Goal: Task Accomplishment & Management: Manage account settings

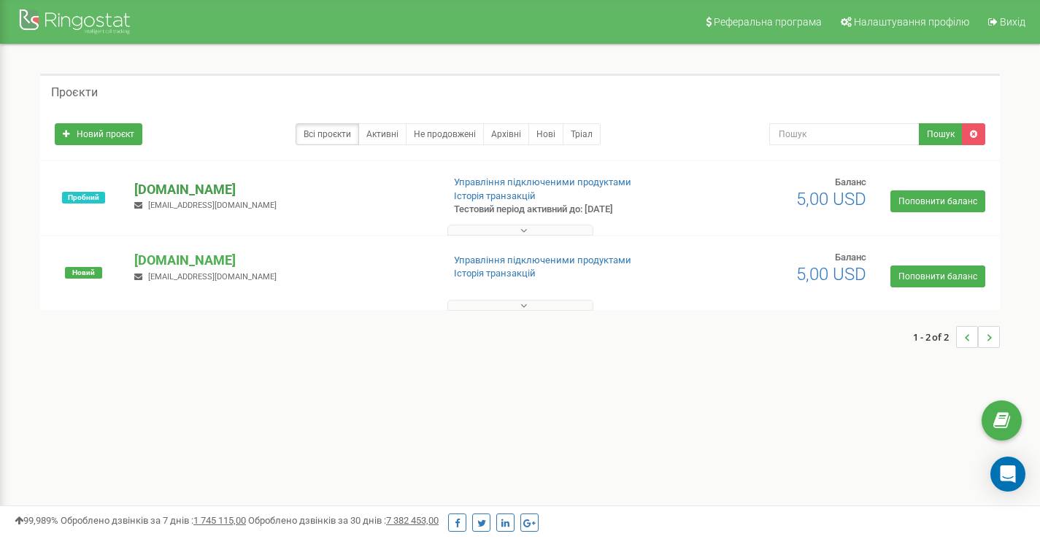
click at [217, 193] on p "[DOMAIN_NAME]" at bounding box center [282, 189] width 296 height 19
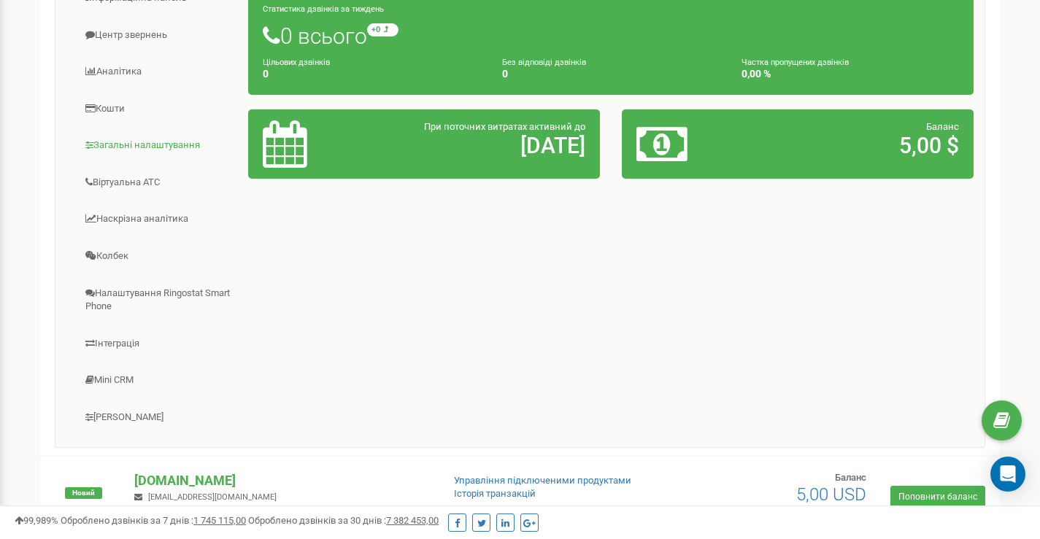
scroll to position [193, 0]
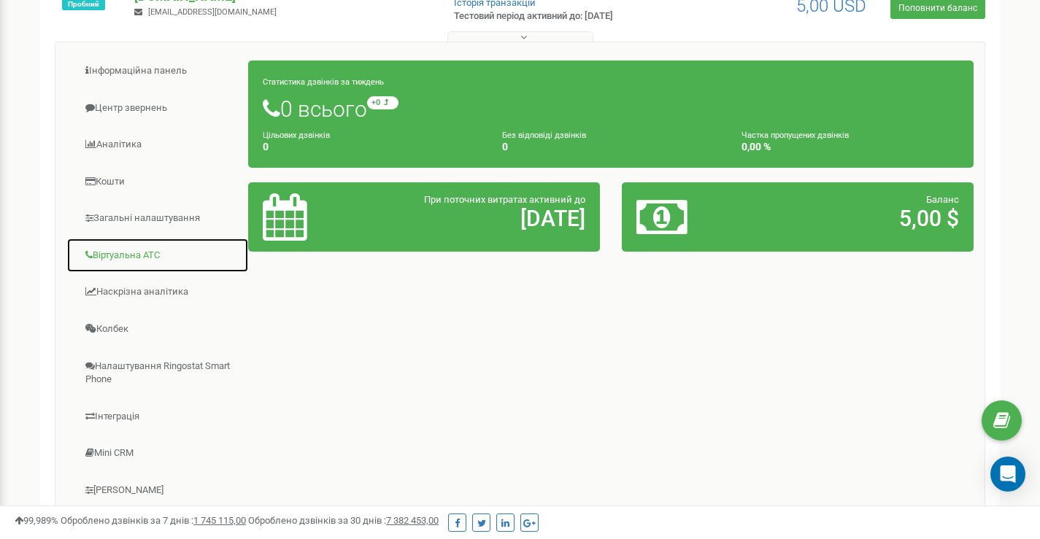
click at [131, 255] on link "Віртуальна АТС" at bounding box center [157, 256] width 182 height 36
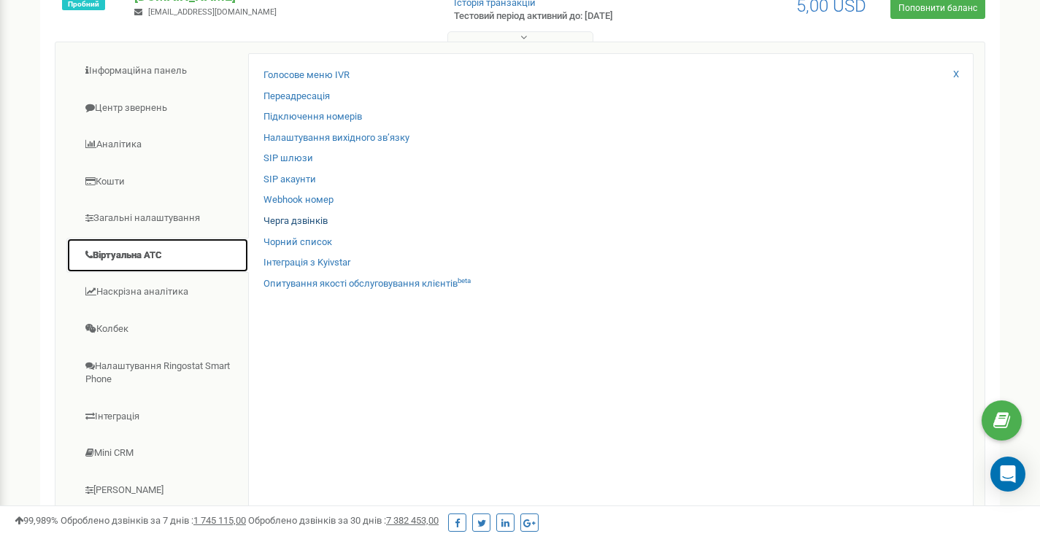
scroll to position [120, 0]
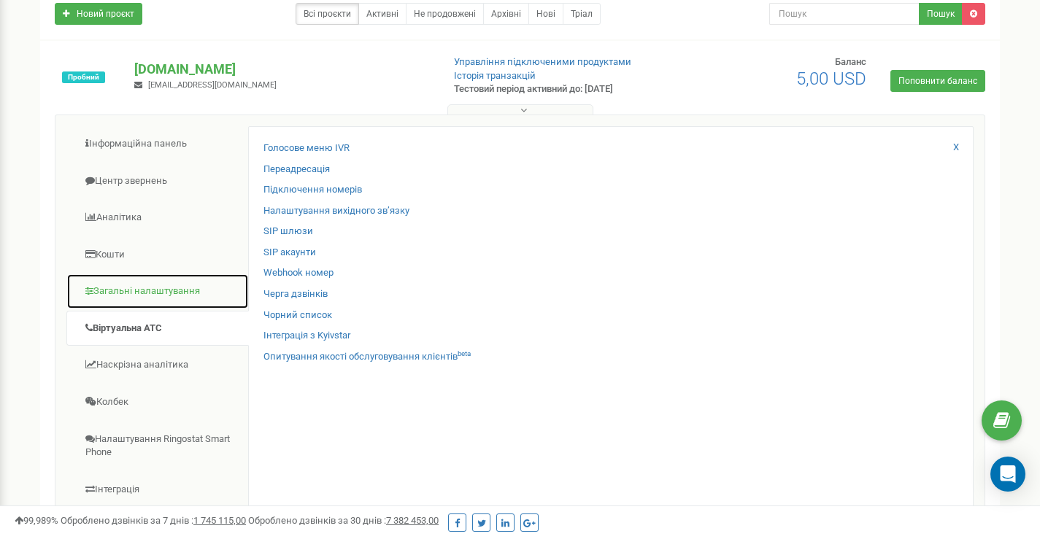
click at [180, 295] on link "Загальні налаштування" at bounding box center [157, 292] width 182 height 36
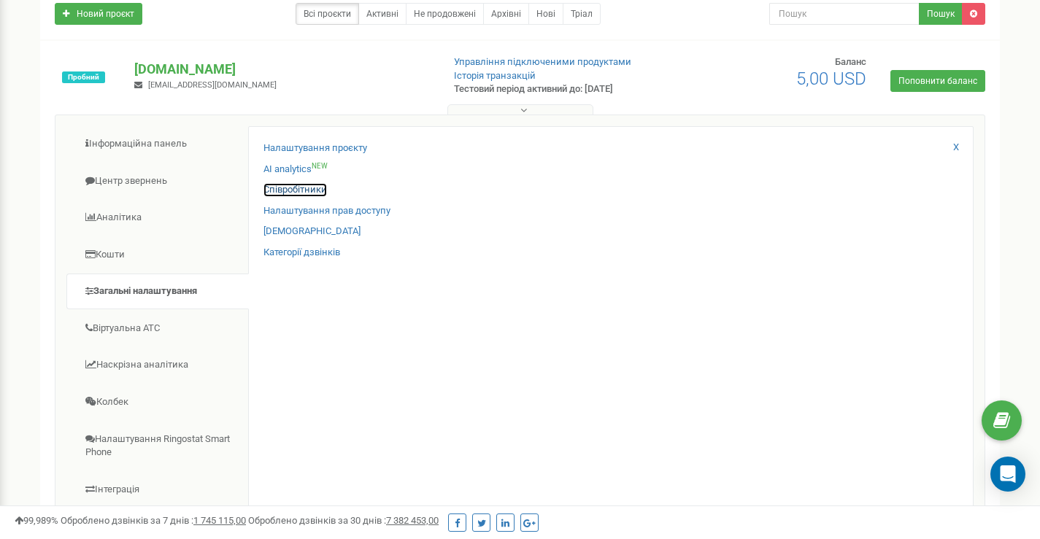
click at [274, 192] on link "Співробітники" at bounding box center [294, 190] width 63 height 14
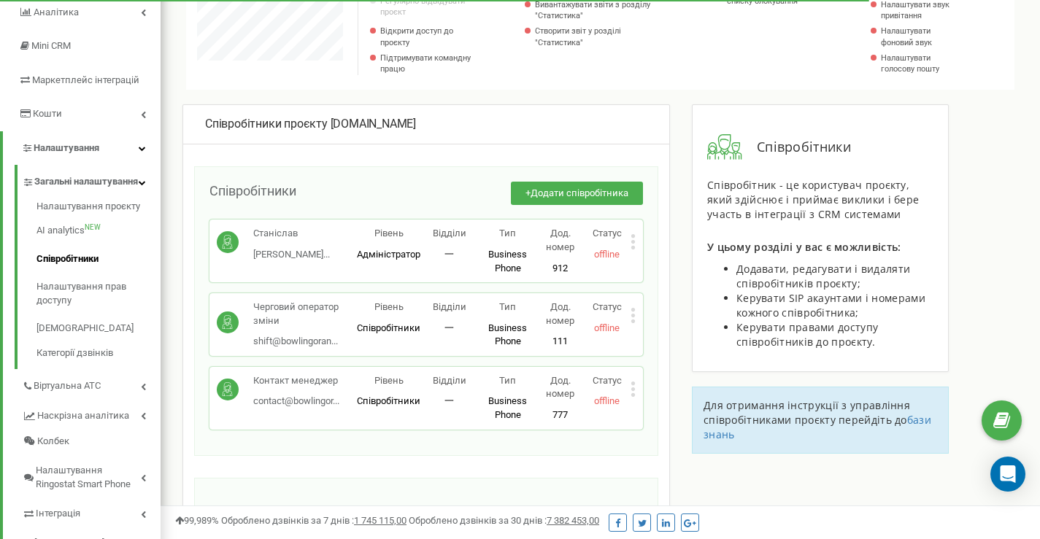
scroll to position [219, 0]
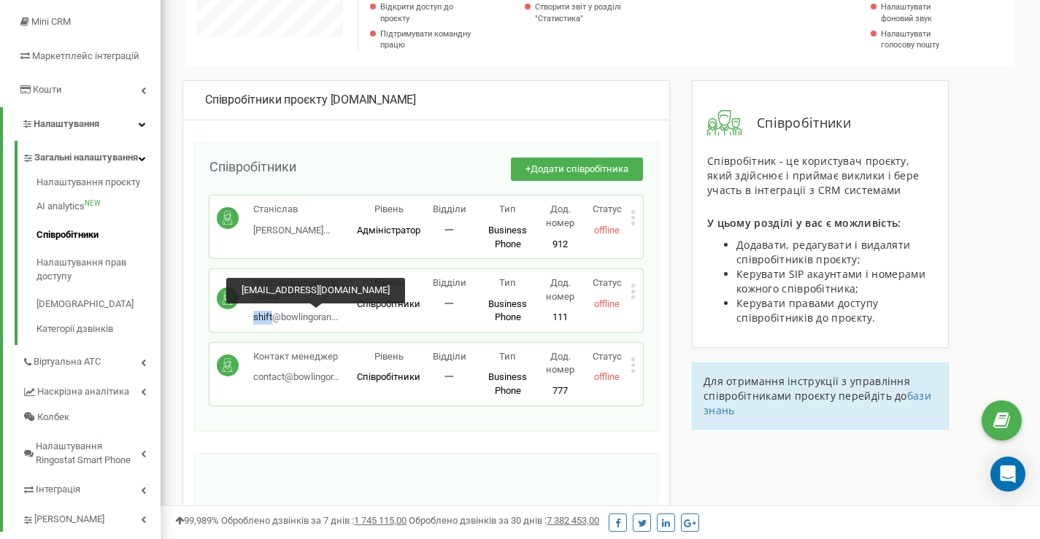
drag, startPoint x: 253, startPoint y: 319, endPoint x: 273, endPoint y: 317, distance: 20.6
click at [273, 317] on div "Черговий оператор зміни shift@bowlingoran... shift@bowlingorange.club" at bounding box center [287, 301] width 140 height 48
click at [300, 315] on span "shift@bowlingoran..." at bounding box center [295, 317] width 85 height 11
drag, startPoint x: 300, startPoint y: 315, endPoint x: 279, endPoint y: 321, distance: 22.0
click at [279, 321] on span "shift@bowlingoran..." at bounding box center [295, 317] width 85 height 11
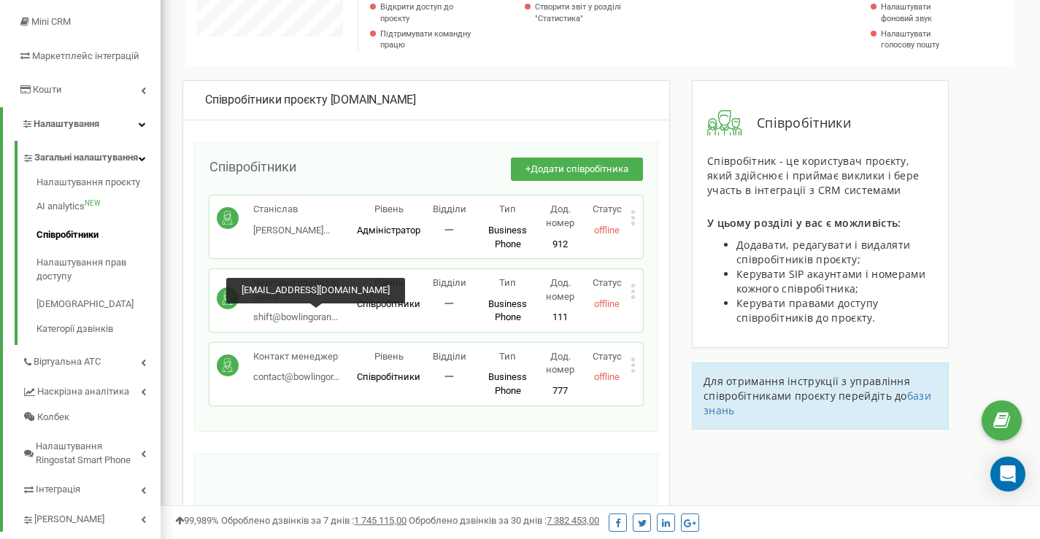
click at [266, 317] on span "shift@bowlingoran..." at bounding box center [295, 317] width 85 height 11
click at [269, 317] on span "shift@bowlingoran..." at bounding box center [295, 317] width 85 height 11
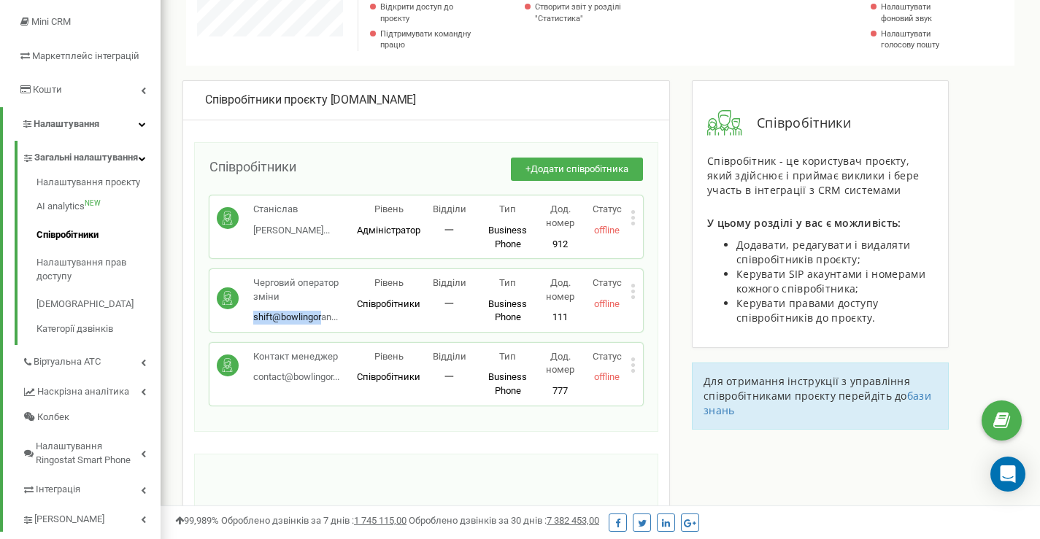
drag, startPoint x: 253, startPoint y: 317, endPoint x: 320, endPoint y: 323, distance: 67.4
click at [320, 323] on p "shift@bowlingoran... shift@bowlingorange.club" at bounding box center [305, 318] width 104 height 14
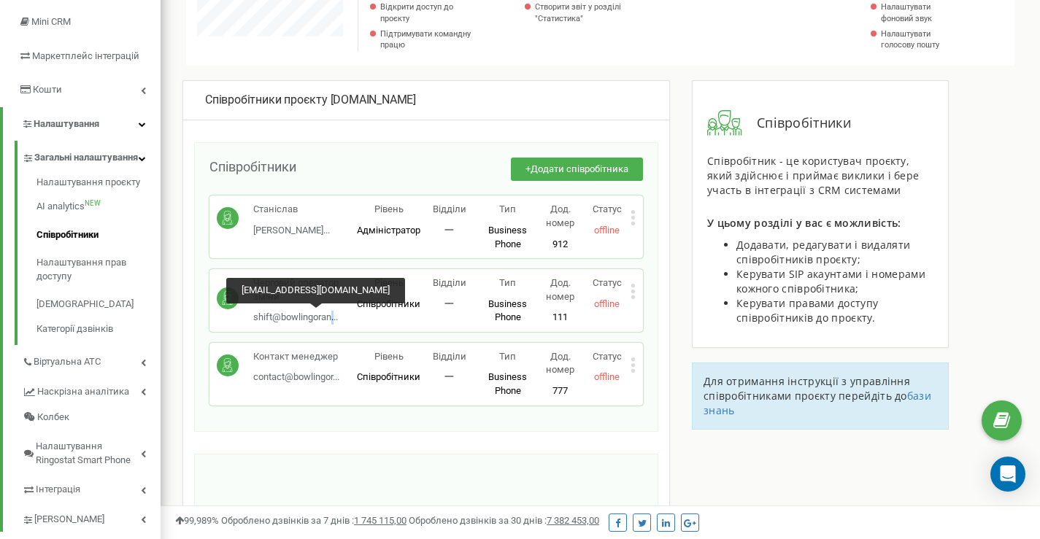
click at [334, 317] on span "shift@bowlingoran..." at bounding box center [295, 317] width 85 height 11
click at [632, 293] on icon at bounding box center [633, 292] width 4 height 4
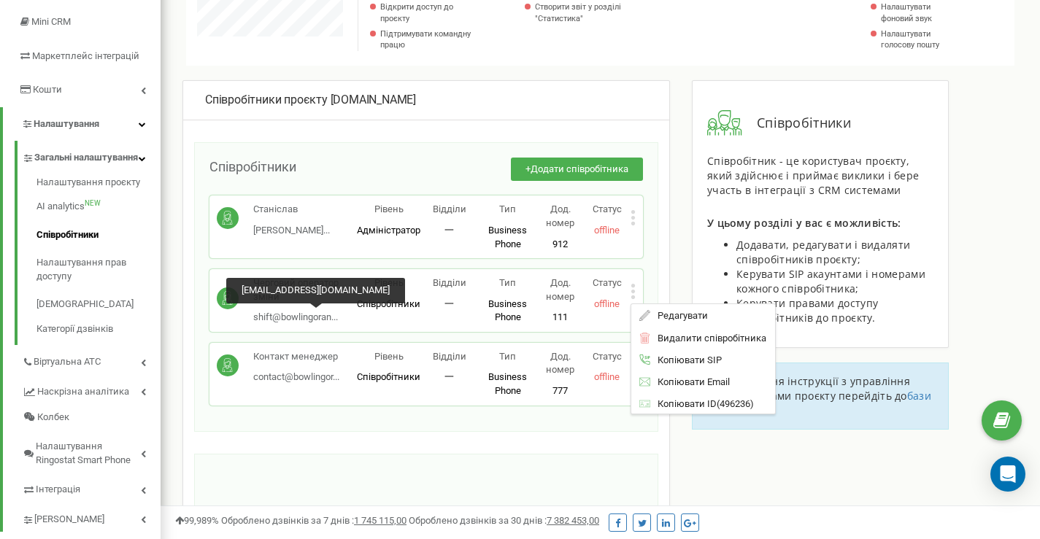
click at [338, 321] on span "shift@bowlingoran..." at bounding box center [295, 317] width 85 height 11
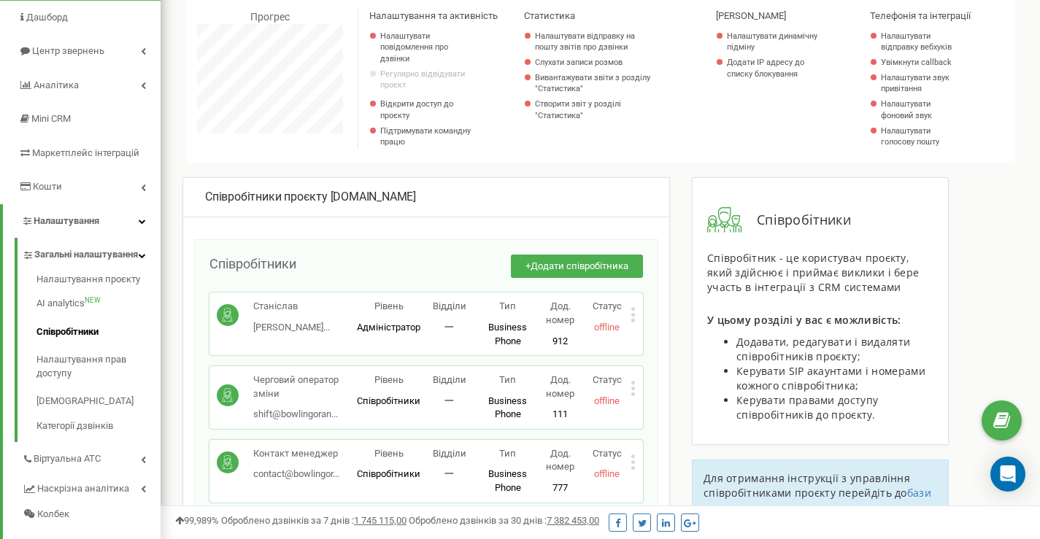
scroll to position [243, 0]
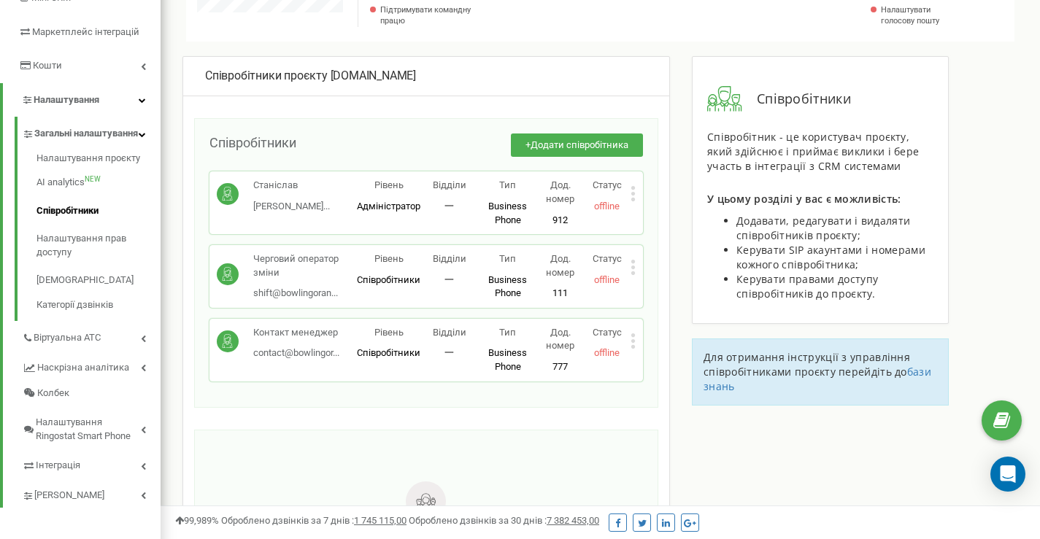
click at [224, 276] on circle at bounding box center [228, 274] width 22 height 22
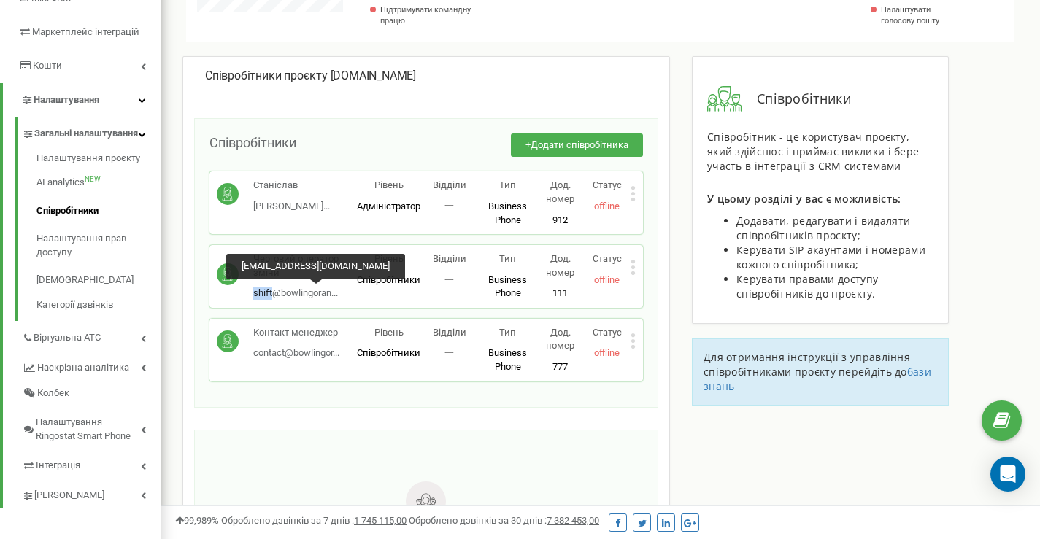
drag, startPoint x: 253, startPoint y: 293, endPoint x: 274, endPoint y: 293, distance: 21.2
click at [274, 293] on span "shift@bowlingoran..." at bounding box center [295, 293] width 85 height 11
copy span "shift"
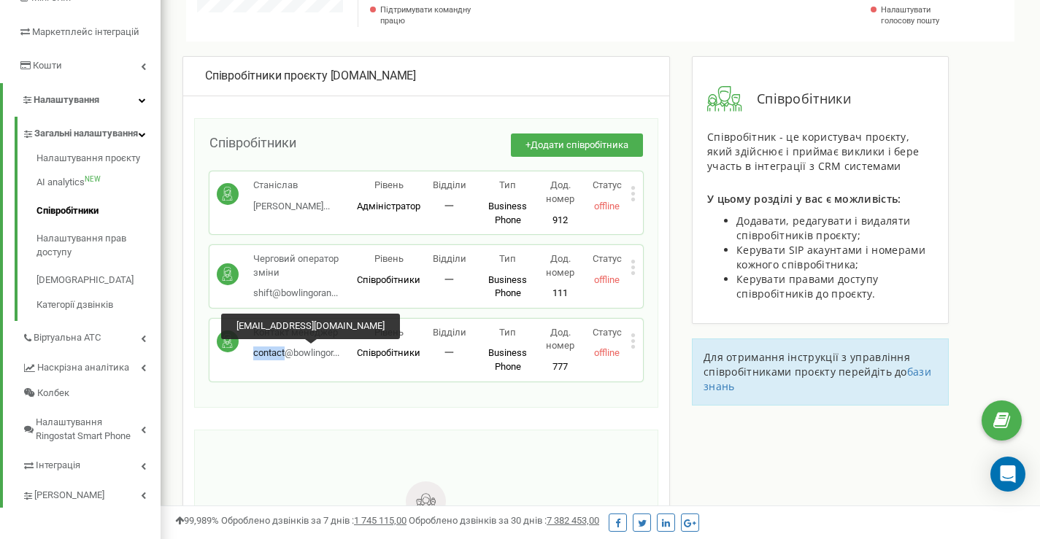
drag, startPoint x: 249, startPoint y: 353, endPoint x: 285, endPoint y: 354, distance: 35.8
click at [285, 354] on div "Контакт менеджер contact@bowlingor... contact@bowlingorange.club" at bounding box center [287, 343] width 140 height 34
copy span "contact"
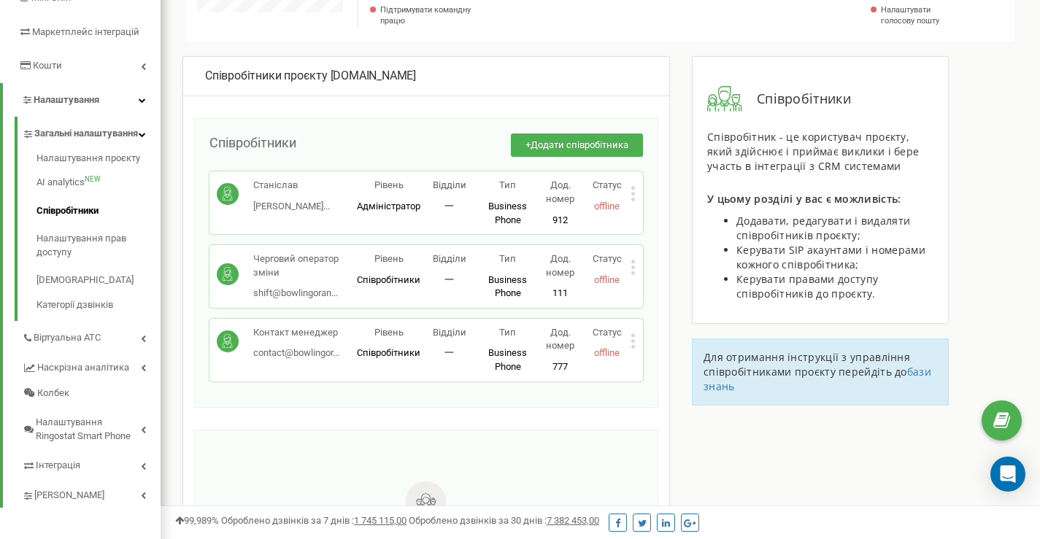
click at [320, 248] on div "Черговий оператор зміни shift@bowlingoran... shift@bowlingorange.club Рівень Сп…" at bounding box center [426, 276] width 434 height 63
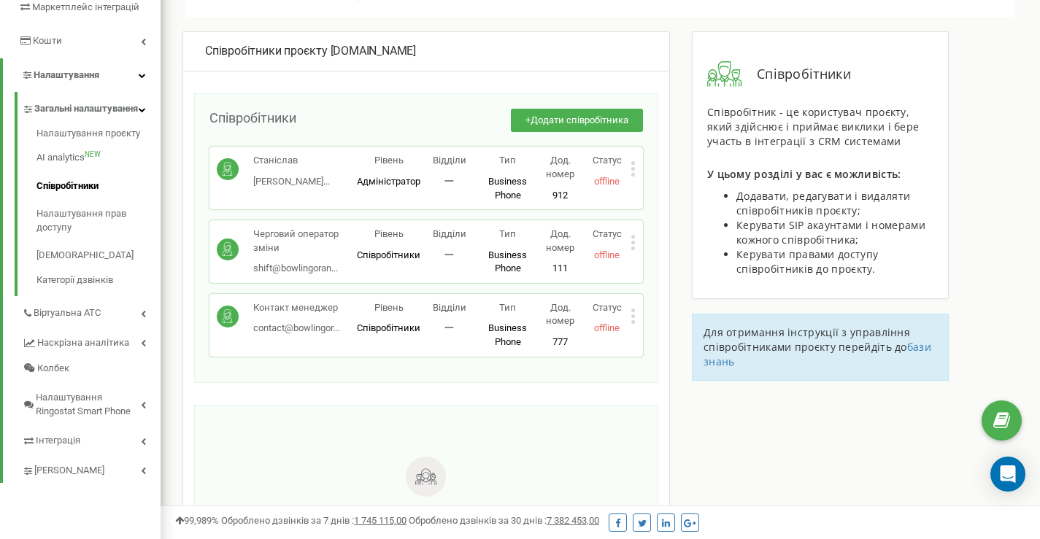
scroll to position [146, 0]
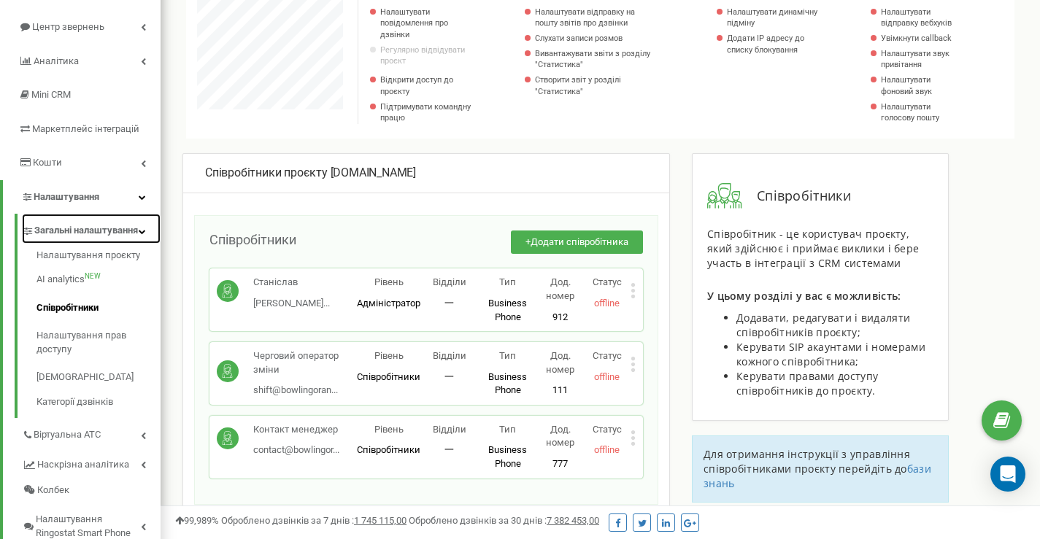
click at [73, 231] on span "Загальні налаштування" at bounding box center [86, 231] width 104 height 14
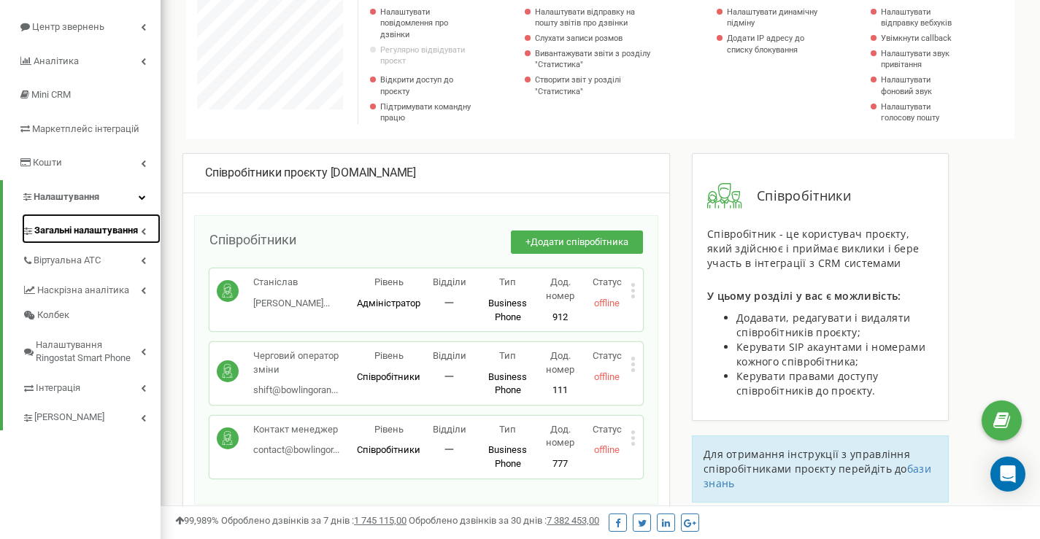
click at [73, 231] on span "Загальні налаштування" at bounding box center [86, 231] width 104 height 14
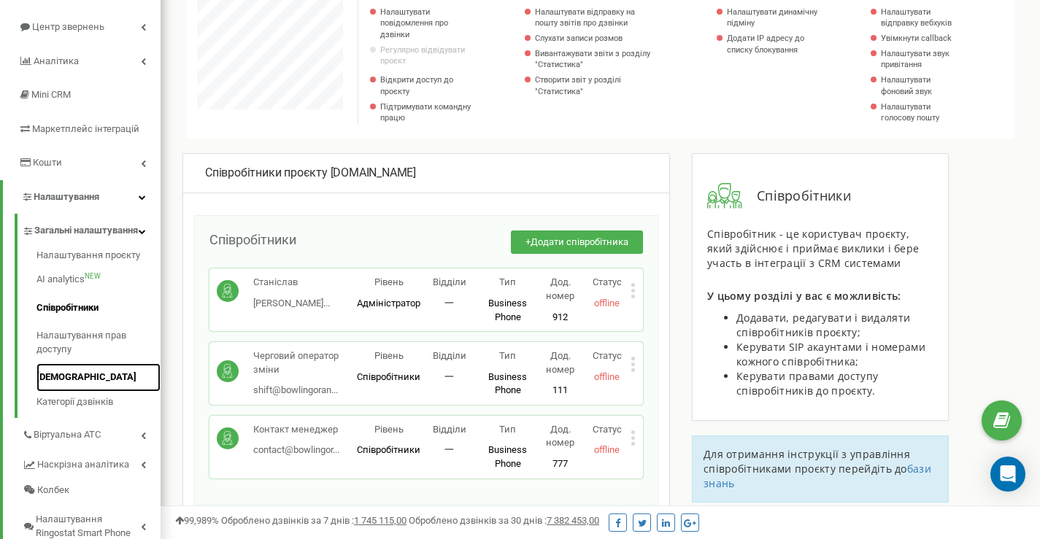
click at [80, 392] on link "[DEMOGRAPHIC_DATA]" at bounding box center [98, 377] width 124 height 28
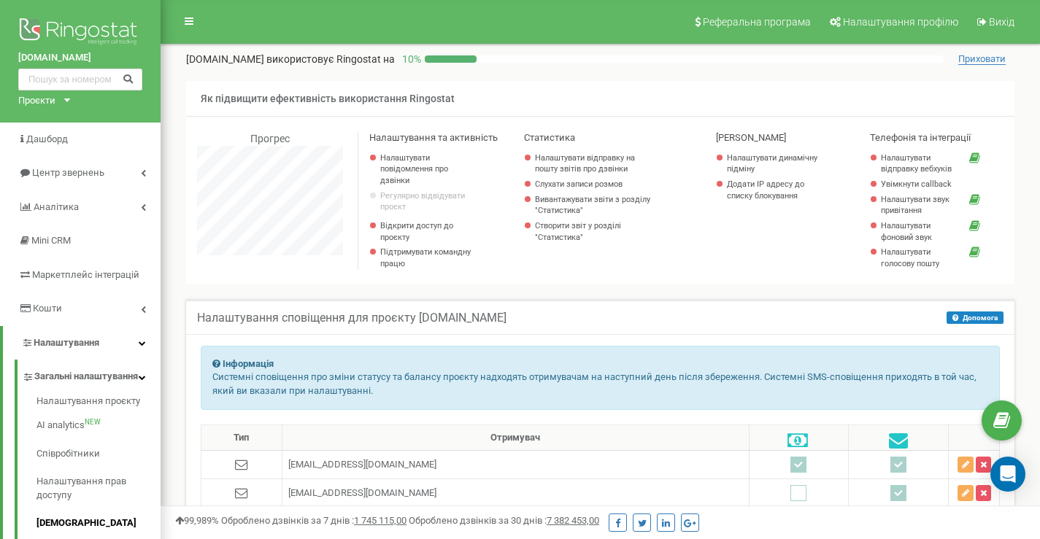
click at [971, 56] on span "Приховати" at bounding box center [981, 59] width 47 height 12
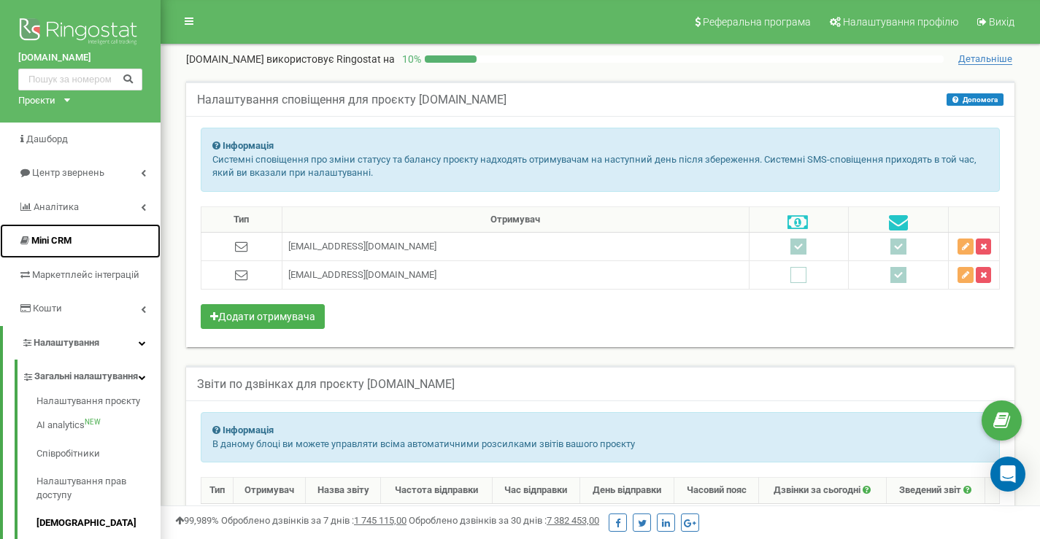
click at [69, 236] on span "Mini CRM" at bounding box center [51, 240] width 40 height 11
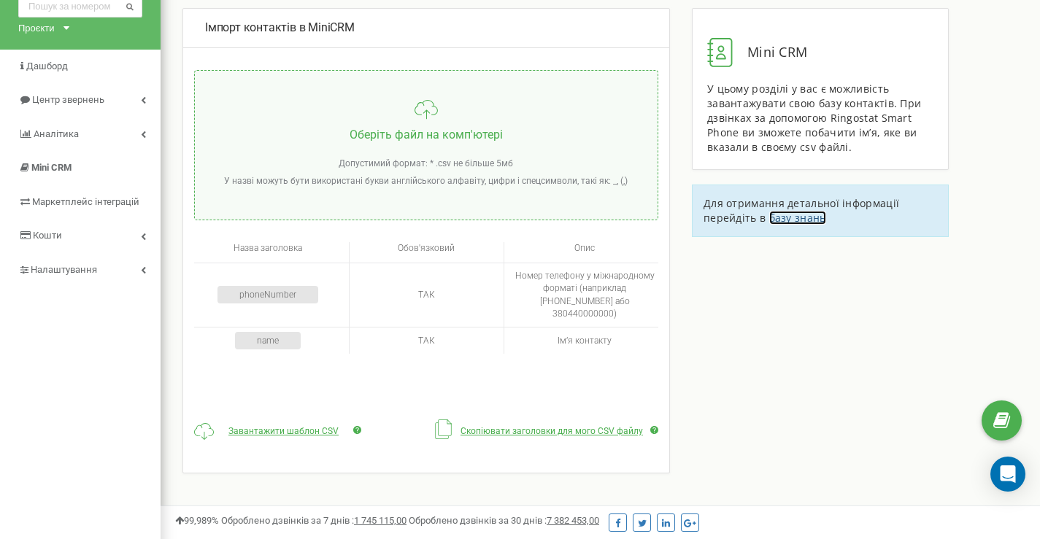
scroll to position [97, 0]
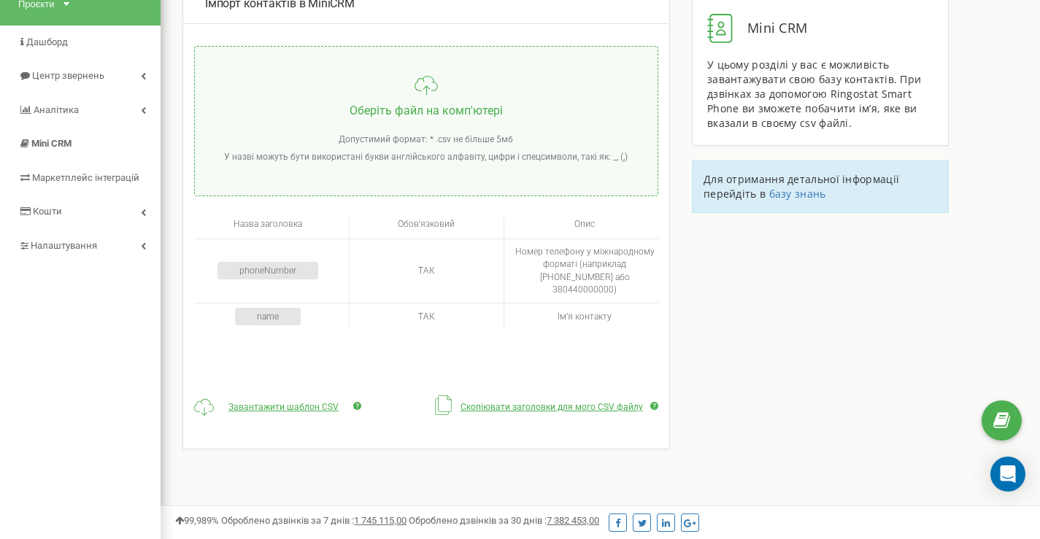
click at [617, 402] on span "Скопіювати заголовки для мого CSV файлу" at bounding box center [552, 407] width 182 height 10
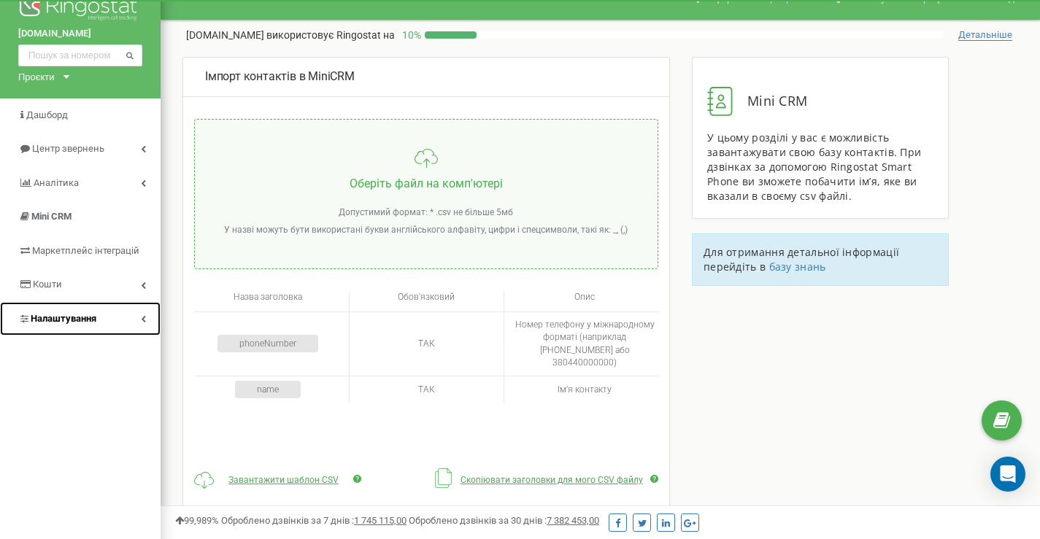
click at [80, 315] on span "Налаштування" at bounding box center [64, 318] width 66 height 11
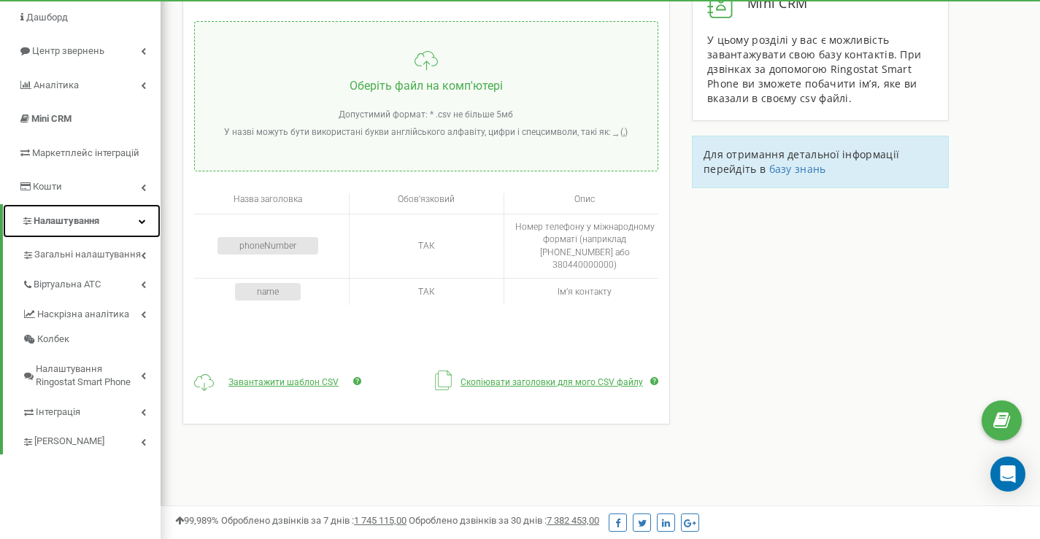
scroll to position [146, 0]
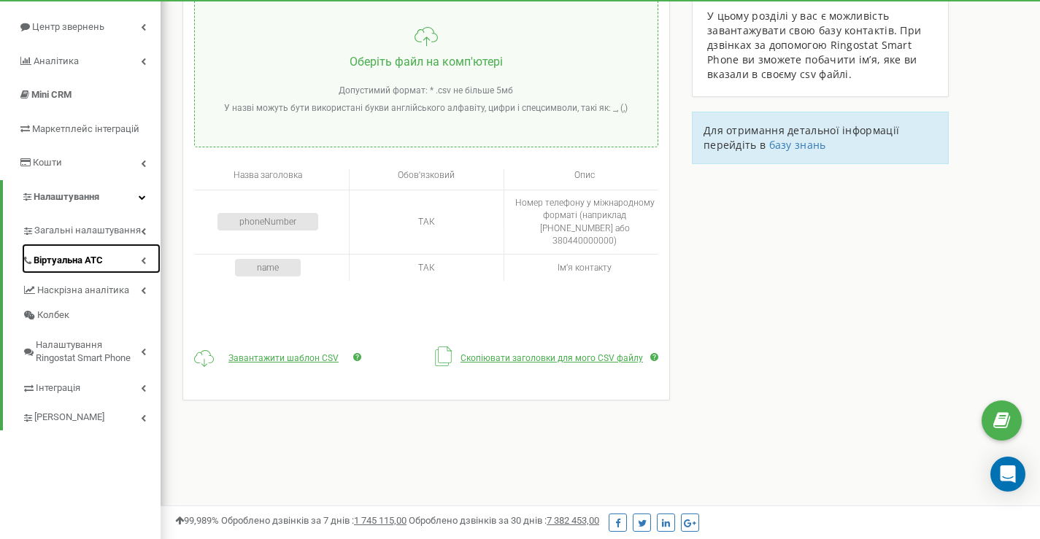
click at [88, 262] on span "Віртуальна АТС" at bounding box center [68, 261] width 69 height 14
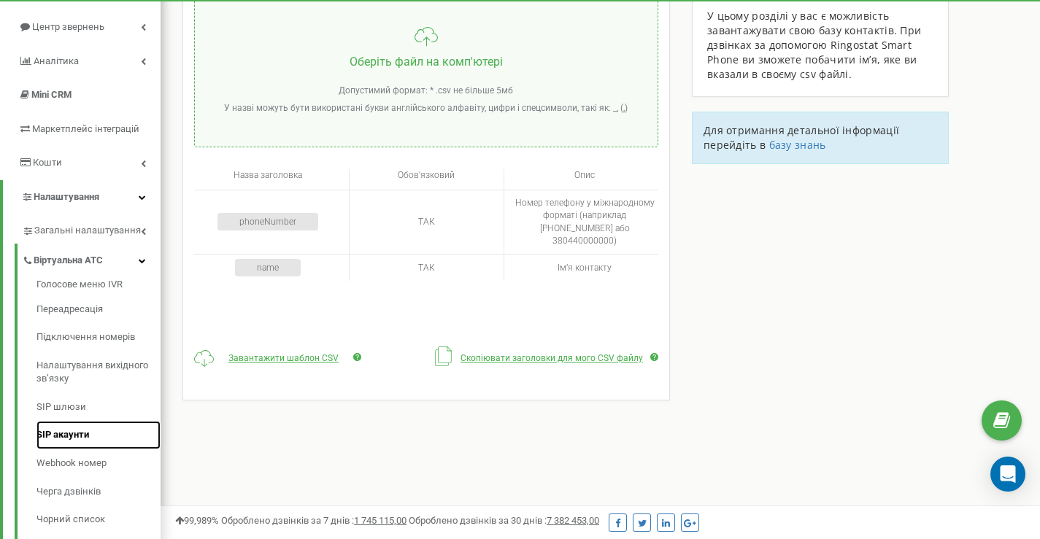
click at [77, 436] on link "SIP акаунти" at bounding box center [98, 435] width 124 height 28
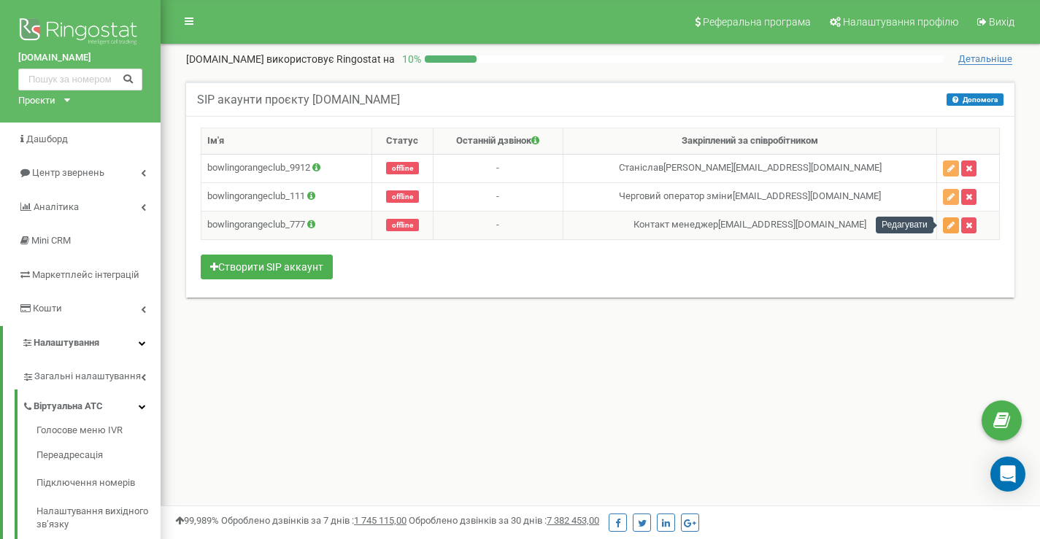
click at [944, 232] on button "button" at bounding box center [951, 225] width 16 height 16
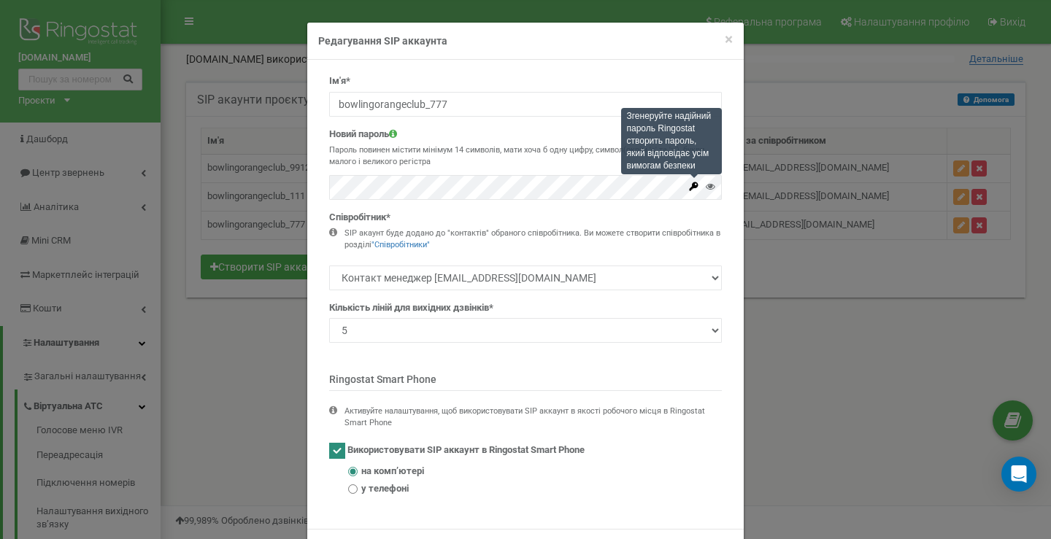
click at [688, 186] on icon at bounding box center [693, 186] width 11 height 11
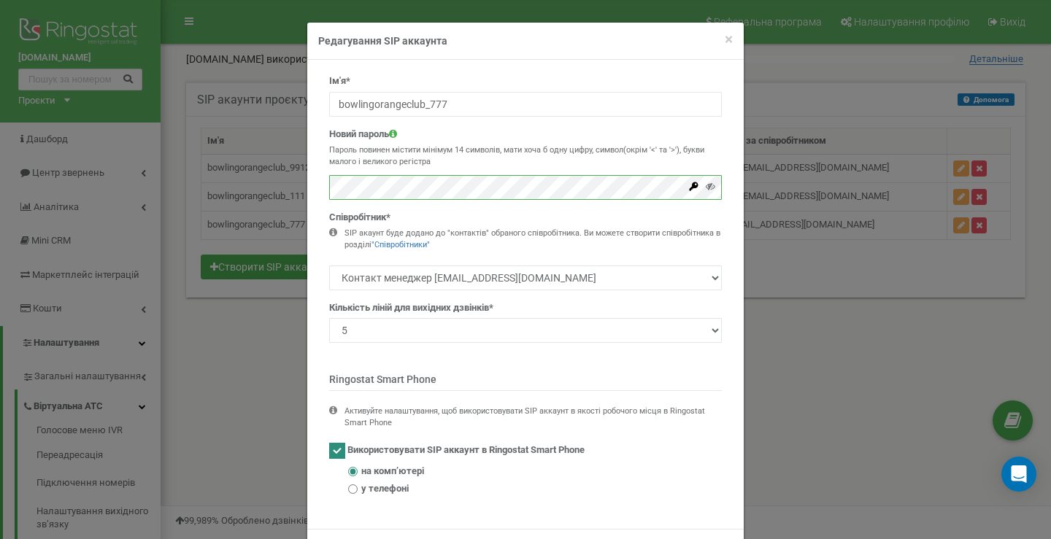
click at [292, 188] on div "× Close Редагування SIP аккаунта Ім'я* bowlingorangeclub_777 Новий пароль Парол…" at bounding box center [525, 269] width 1051 height 539
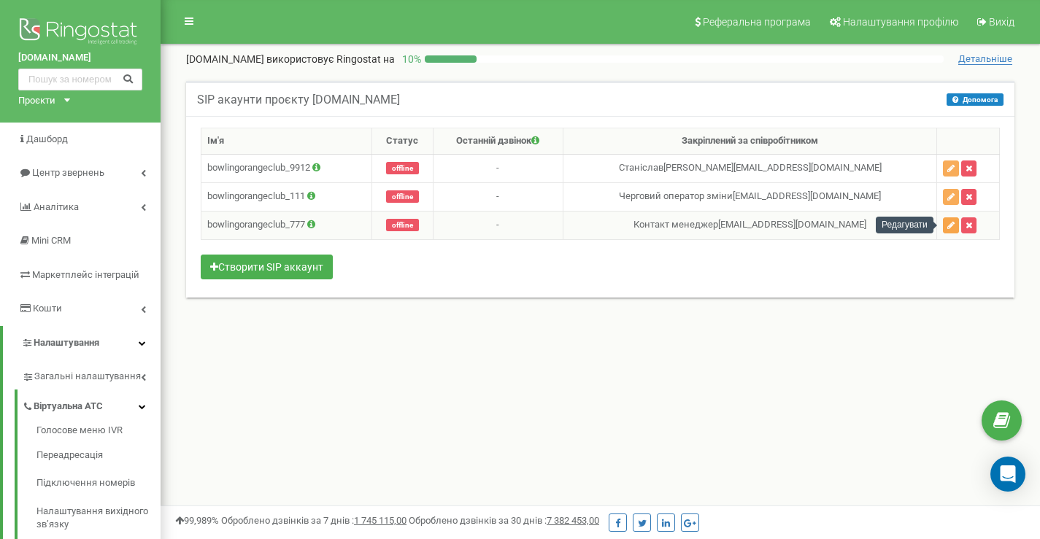
click at [943, 228] on button "button" at bounding box center [951, 225] width 16 height 16
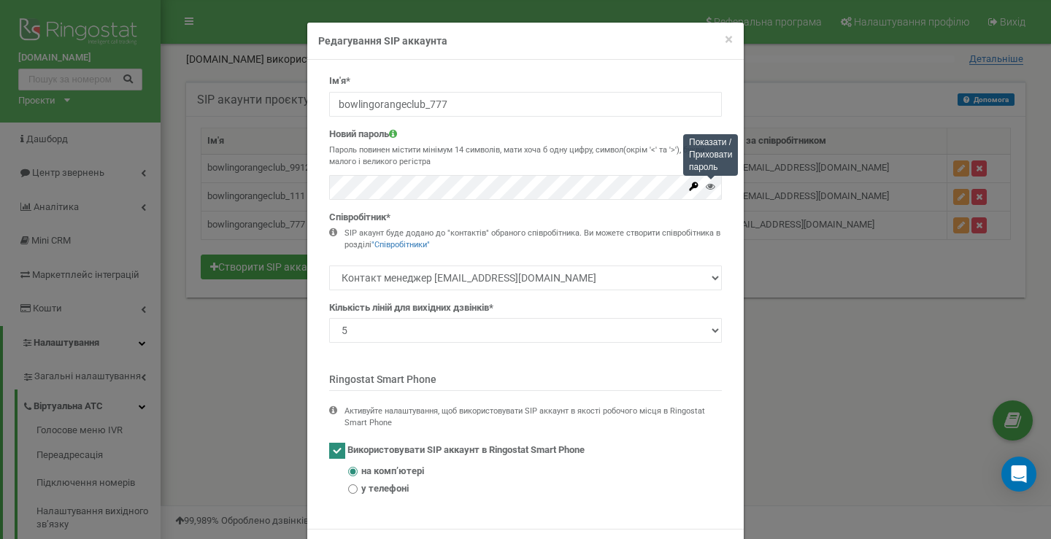
click at [706, 185] on icon at bounding box center [710, 186] width 9 height 9
click at [707, 190] on icon at bounding box center [710, 186] width 9 height 9
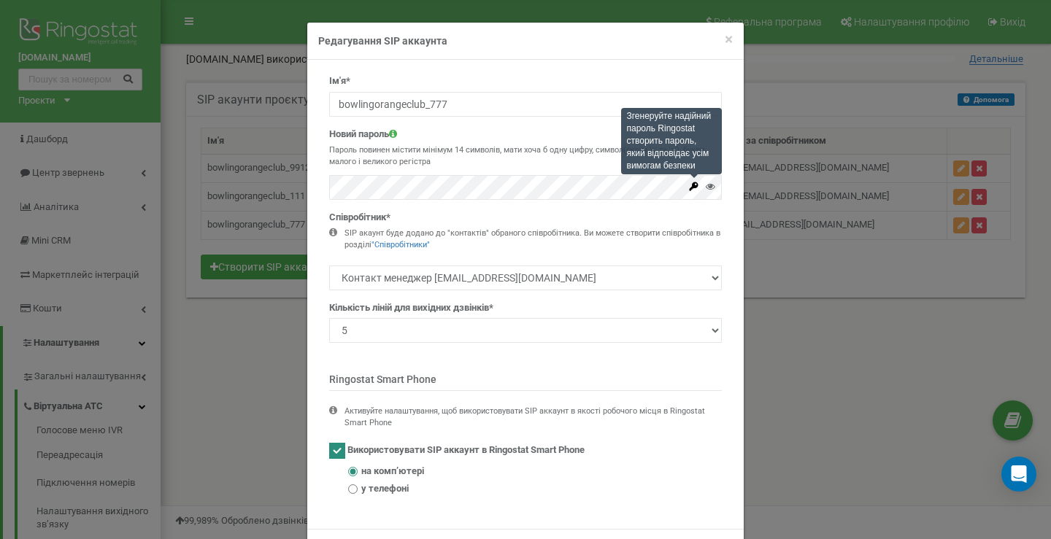
click at [690, 188] on icon at bounding box center [694, 186] width 9 height 9
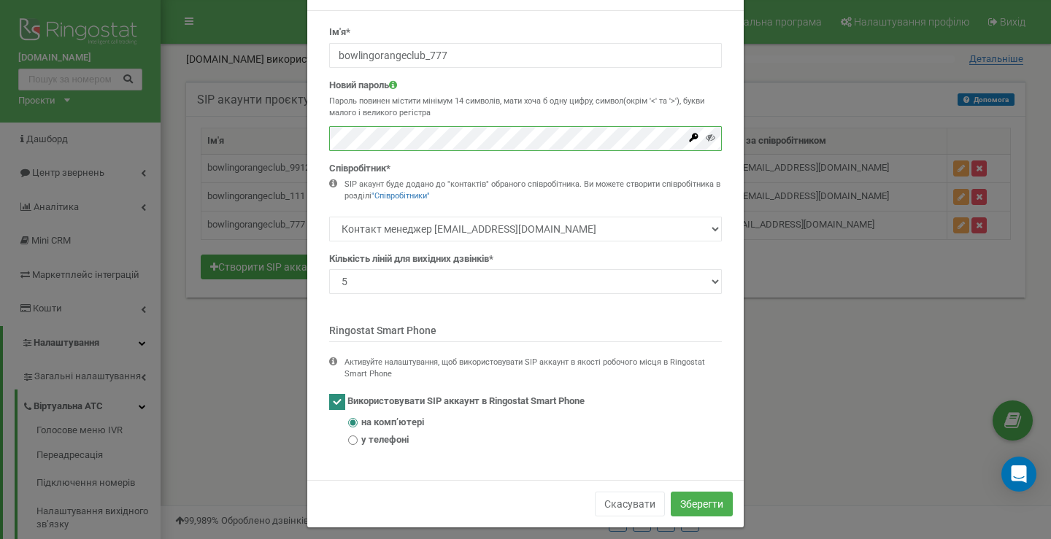
scroll to position [60, 0]
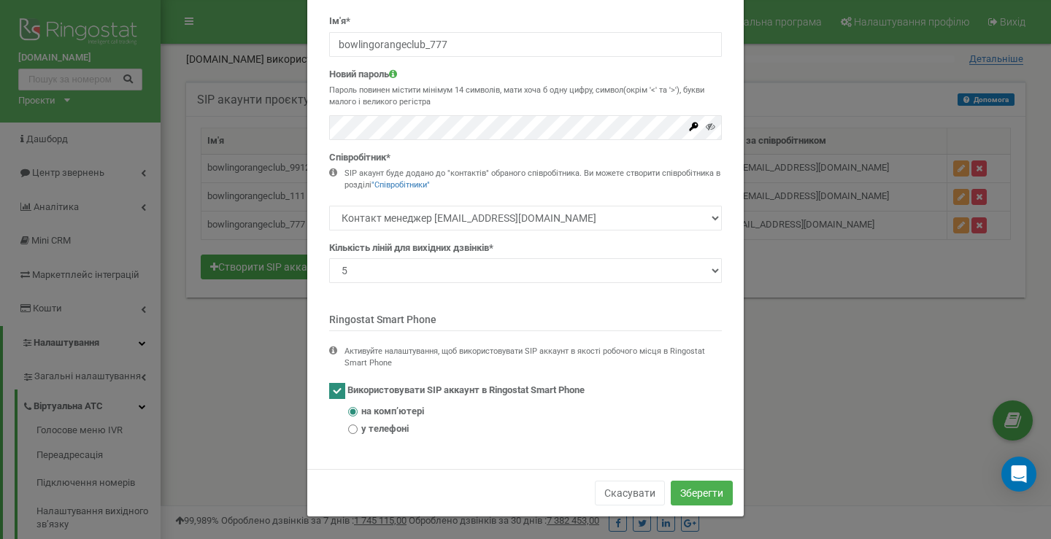
click at [371, 429] on span "у телефоні" at bounding box center [384, 430] width 47 height 14
click at [358, 429] on input "у телефоні" at bounding box center [352, 429] width 9 height 9
radio input "true"
click at [449, 274] on select "1 2 3 4 5 10 20 50 100" at bounding box center [525, 270] width 393 height 25
select select "1"
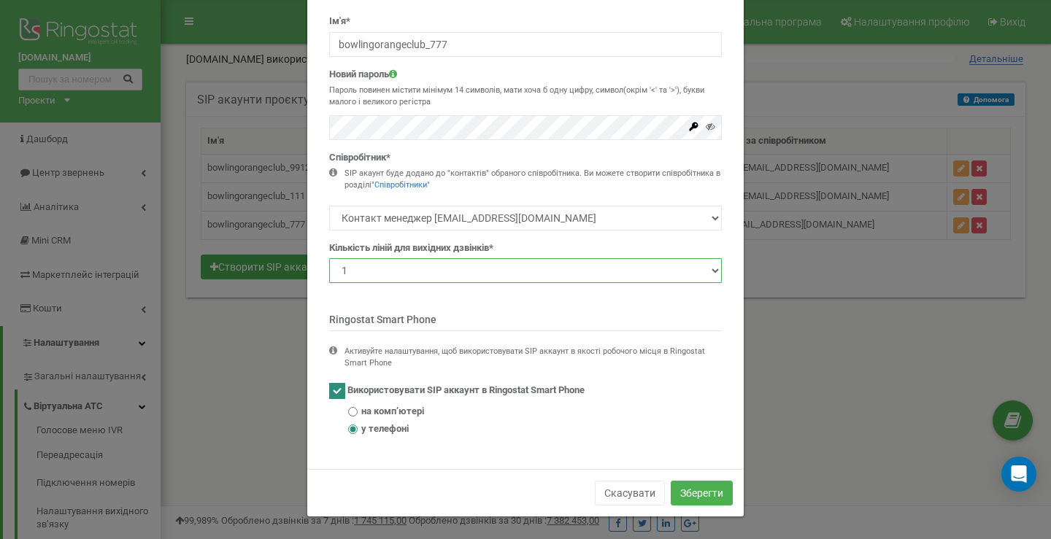
click at [329, 258] on select "1 2 3 4 5 10 20 50 100" at bounding box center [525, 270] width 393 height 25
click at [687, 488] on button "Зберегти" at bounding box center [702, 493] width 62 height 25
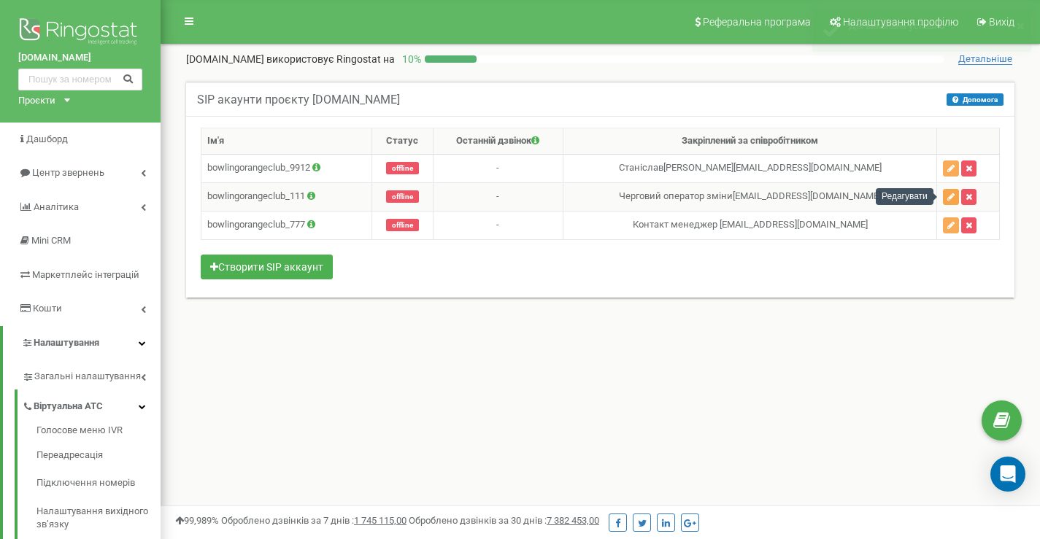
click at [948, 195] on icon "button" at bounding box center [950, 197] width 7 height 9
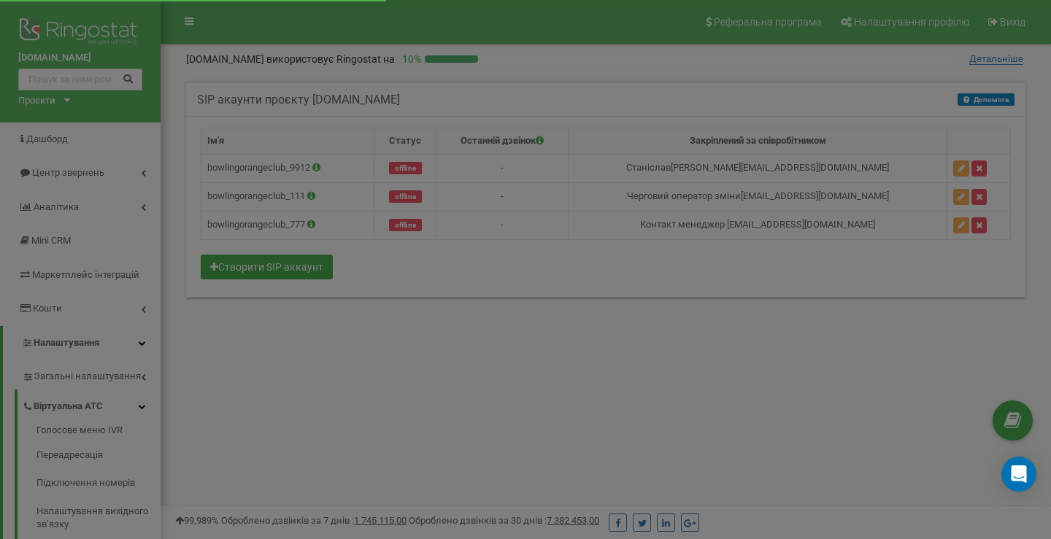
scroll to position [0, 0]
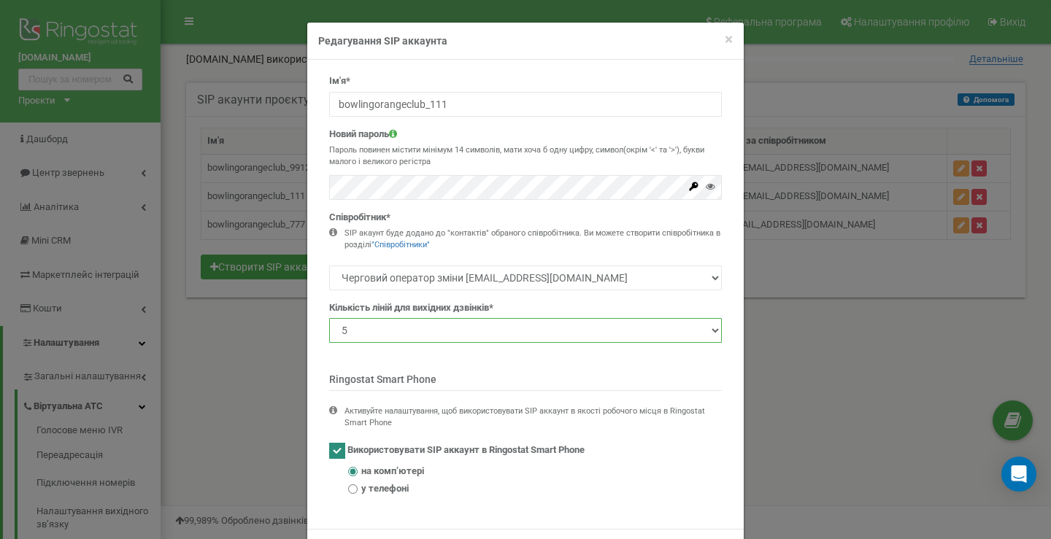
click at [523, 337] on select "1 2 3 4 5 10 20 50 100" at bounding box center [525, 330] width 393 height 25
select select "1"
click at [329, 318] on select "1 2 3 4 5 10 20 50 100" at bounding box center [525, 330] width 393 height 25
click at [398, 485] on span "у телефоні" at bounding box center [384, 489] width 47 height 14
click at [358, 485] on input "у телефоні" at bounding box center [352, 489] width 9 height 9
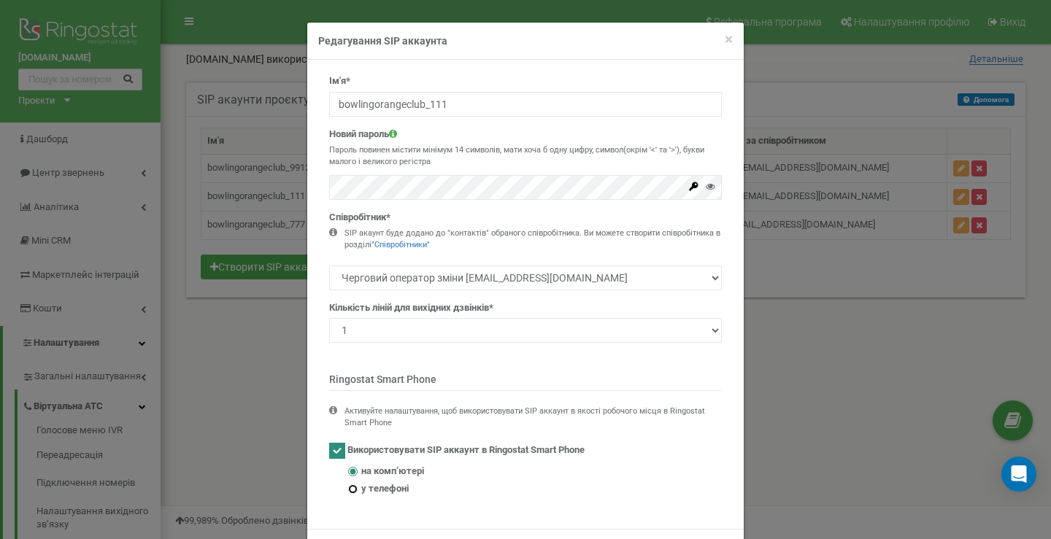
radio input "true"
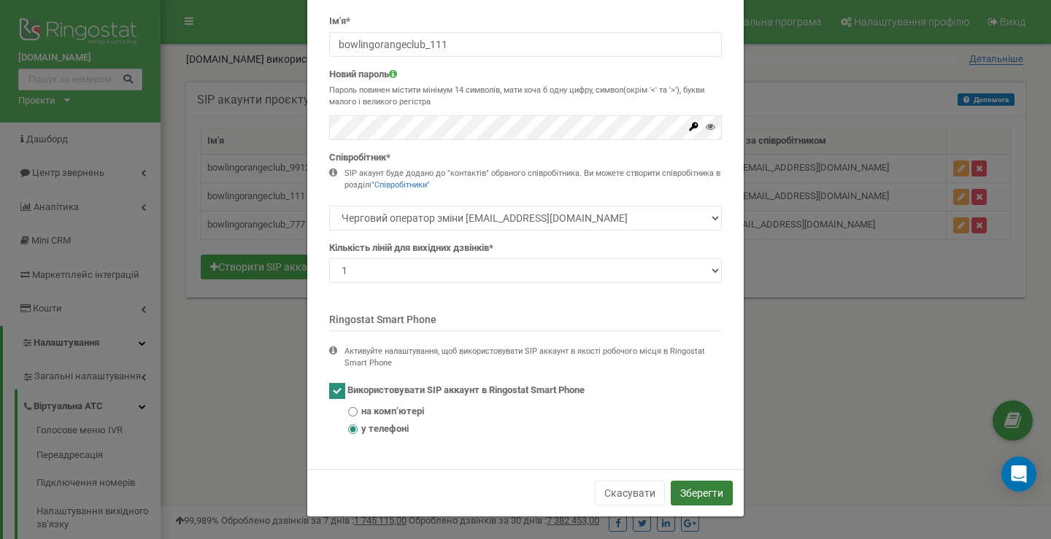
click at [691, 493] on button "Зберегти" at bounding box center [702, 493] width 62 height 25
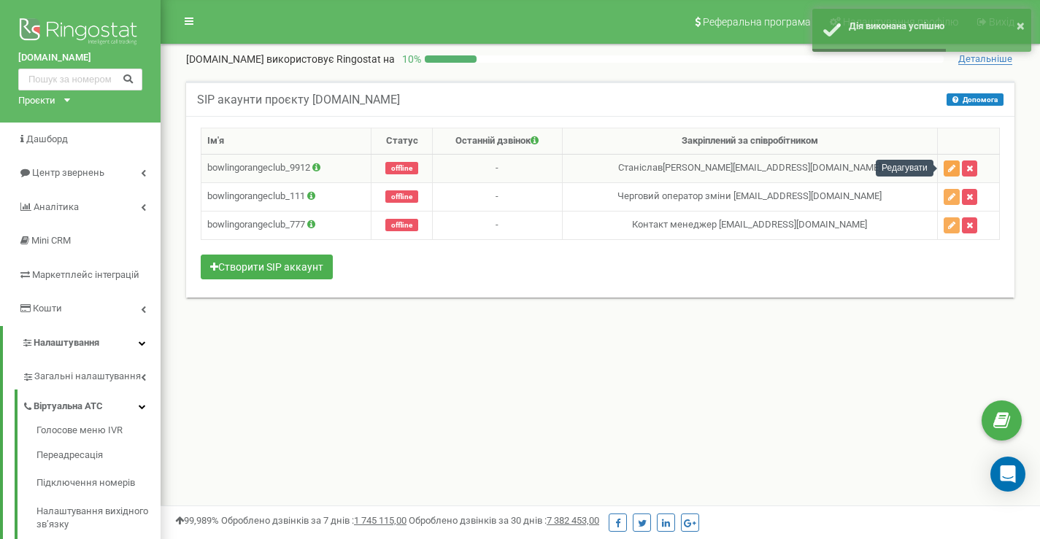
click at [948, 170] on icon "button" at bounding box center [951, 168] width 7 height 9
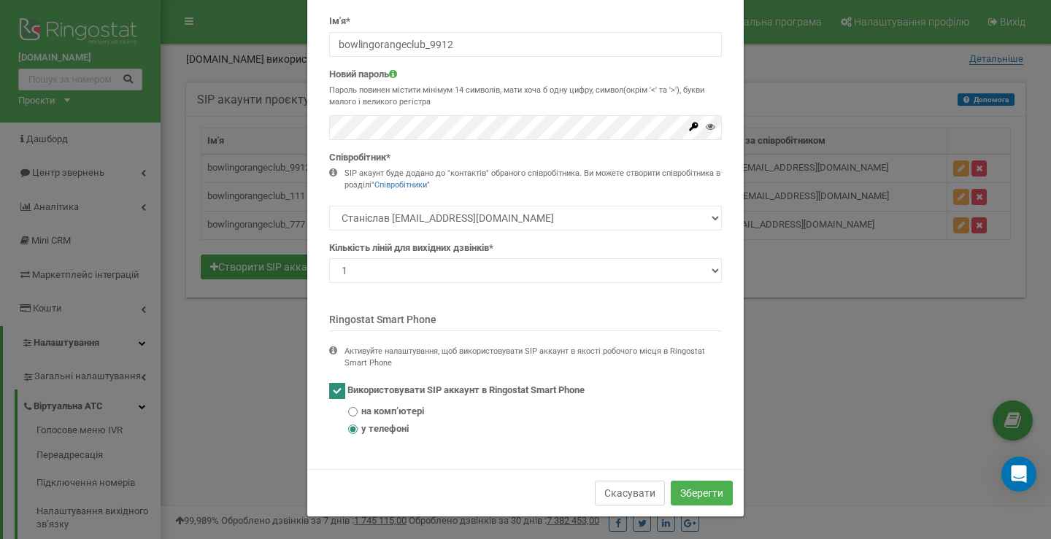
click at [629, 490] on button "Скасувати" at bounding box center [630, 493] width 70 height 25
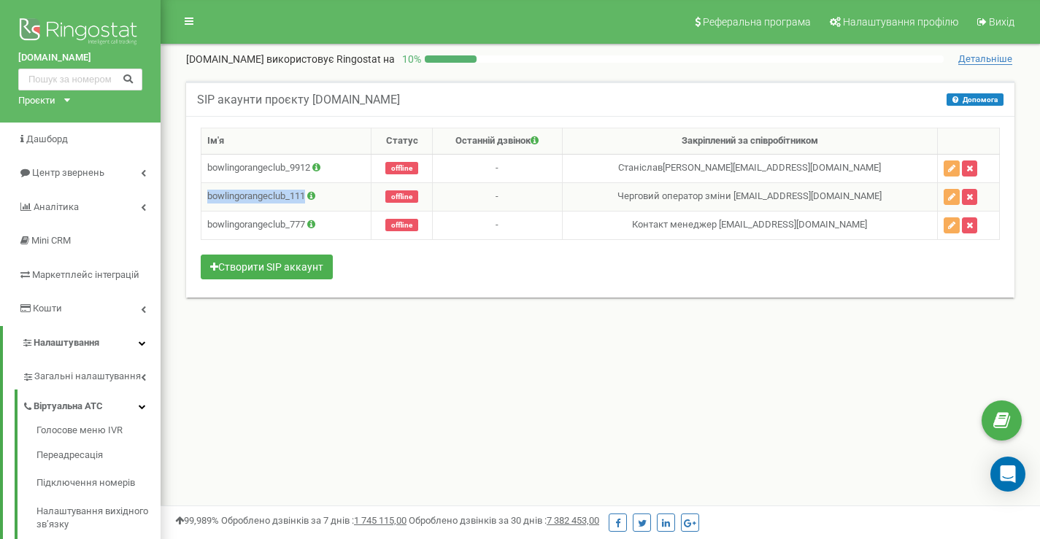
drag, startPoint x: 207, startPoint y: 195, endPoint x: 306, endPoint y: 193, distance: 99.3
click at [306, 193] on td "bowlingorangeclub_111" at bounding box center [286, 196] width 170 height 28
click at [235, 222] on td "bowlingorangeclub_777" at bounding box center [286, 225] width 170 height 28
drag, startPoint x: 207, startPoint y: 227, endPoint x: 306, endPoint y: 222, distance: 98.7
click at [306, 222] on td "bowlingorangeclub_777" at bounding box center [286, 225] width 170 height 28
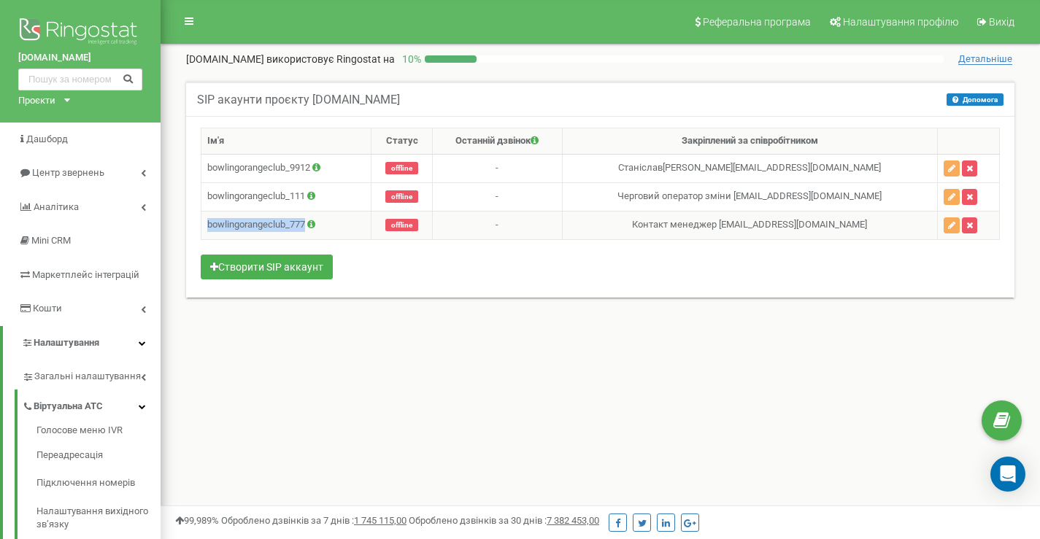
copy td "bowlingorangeclub_777"
click at [427, 392] on div "Реферальна програма Налаштування профілю Вихід bowlingorange.club використовує …" at bounding box center [600, 438] width 879 height 876
click at [731, 169] on td "Станіслав stanislav@bowlingorange.club" at bounding box center [749, 168] width 375 height 28
click at [693, 198] on td "Черговий оператор зміни [EMAIL_ADDRESS][DOMAIN_NAME]" at bounding box center [749, 196] width 375 height 28
click at [679, 232] on td "Контакт менеджер [EMAIL_ADDRESS][DOMAIN_NAME]" at bounding box center [749, 225] width 375 height 28
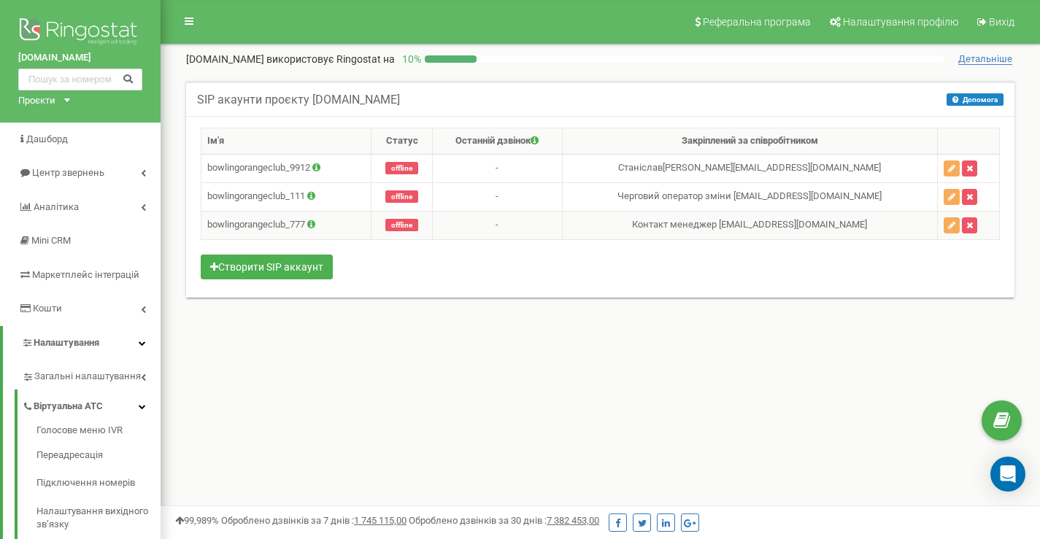
click at [672, 223] on td "Контакт менеджер [EMAIL_ADDRESS][DOMAIN_NAME]" at bounding box center [749, 225] width 375 height 28
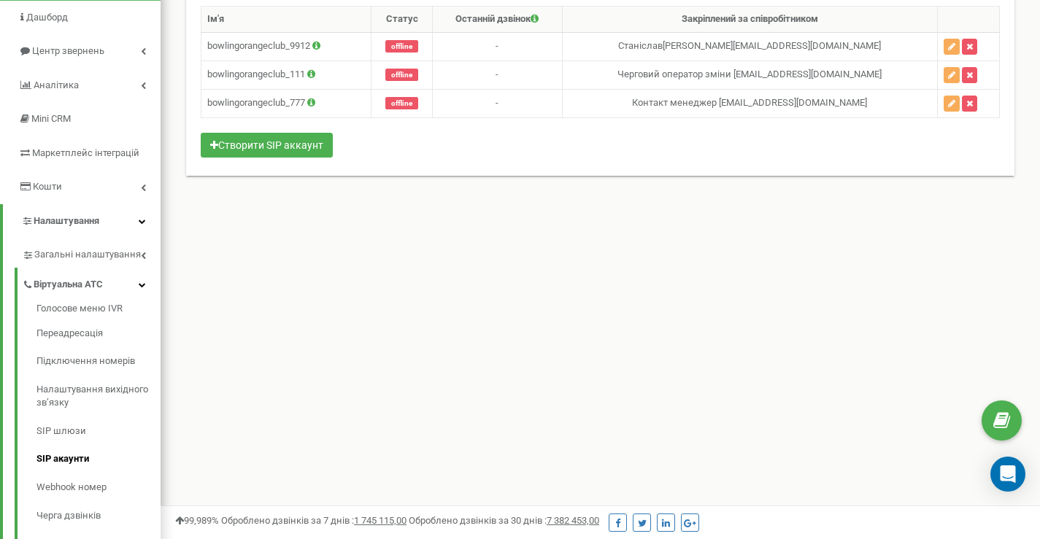
scroll to position [0, 0]
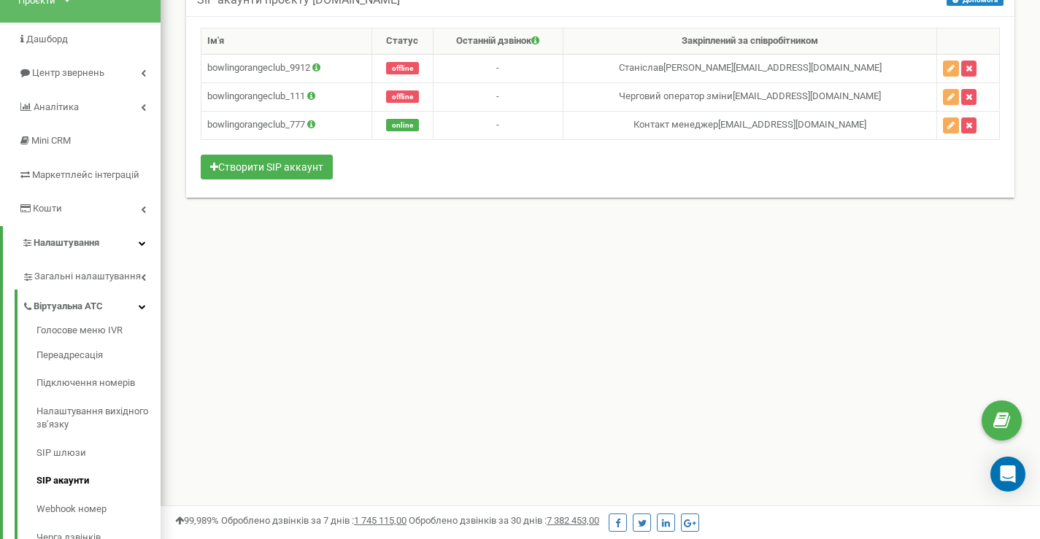
scroll to position [2, 0]
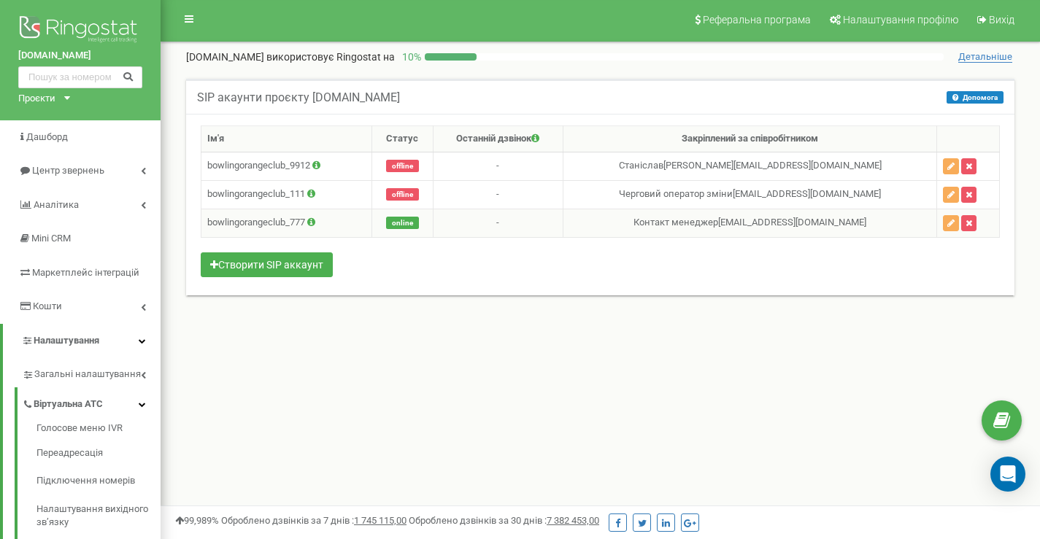
click at [704, 225] on td "Контакт менеджер [EMAIL_ADDRESS][DOMAIN_NAME]" at bounding box center [750, 223] width 374 height 28
click at [704, 224] on td "Контакт менеджер [EMAIL_ADDRESS][DOMAIN_NAME]" at bounding box center [750, 223] width 374 height 28
click at [518, 259] on div "Ім'я Статус Останній дзвінок Закріплений за співробітником bowlingorangeclub_99…" at bounding box center [600, 203] width 799 height 155
click at [186, 20] on icon at bounding box center [189, 19] width 9 height 10
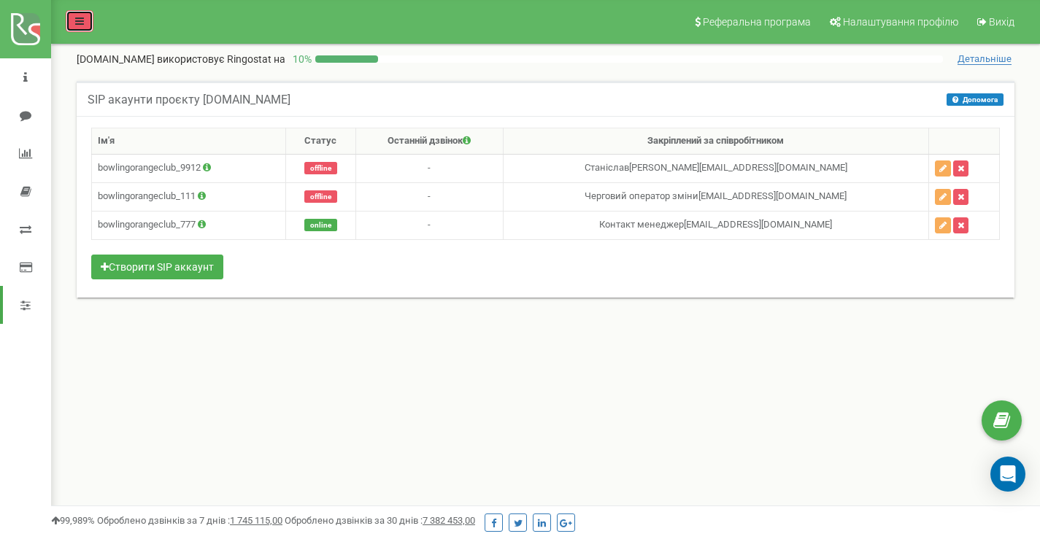
click at [78, 20] on icon at bounding box center [79, 21] width 9 height 10
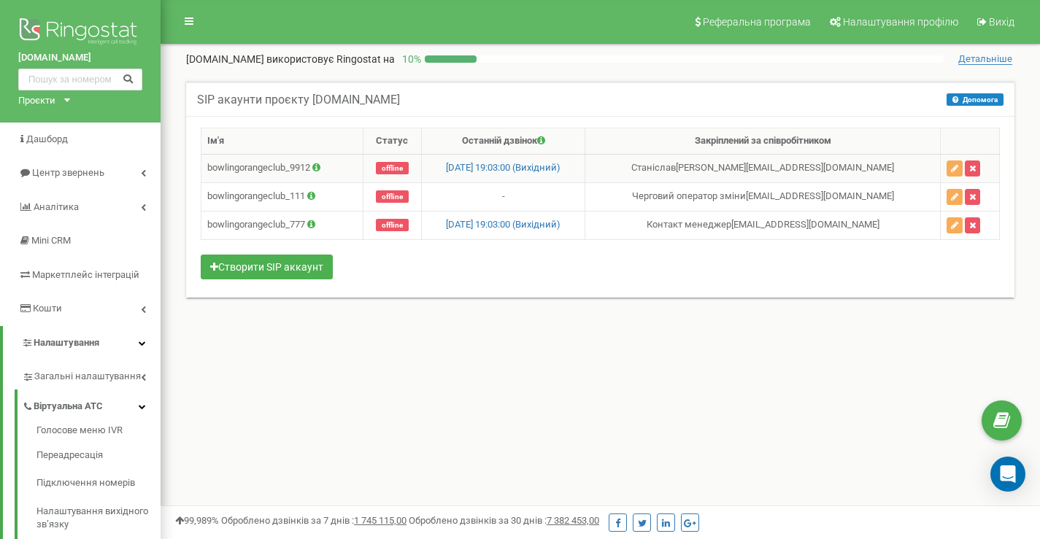
click at [318, 171] on icon at bounding box center [316, 167] width 8 height 9
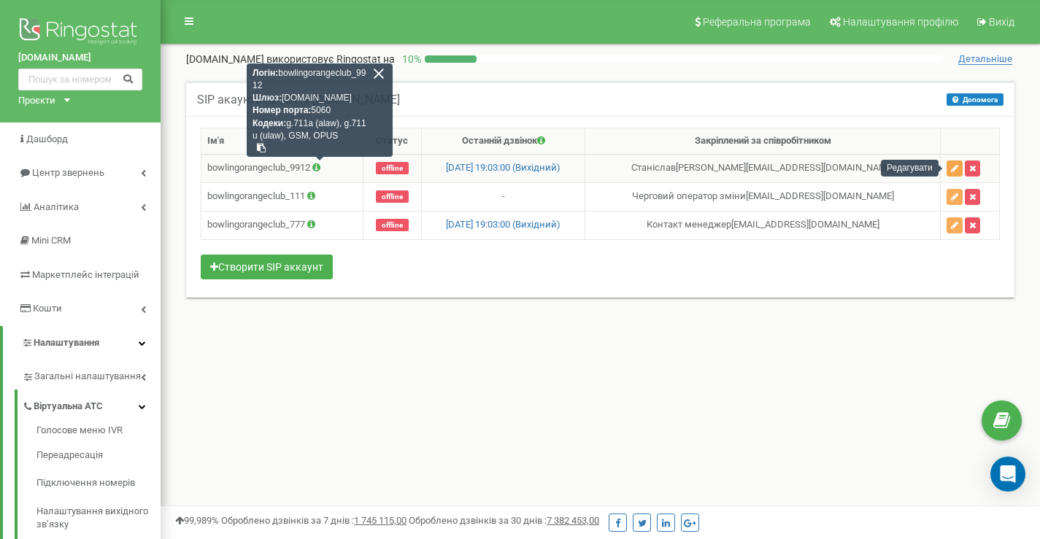
click at [951, 170] on icon "button" at bounding box center [954, 168] width 7 height 9
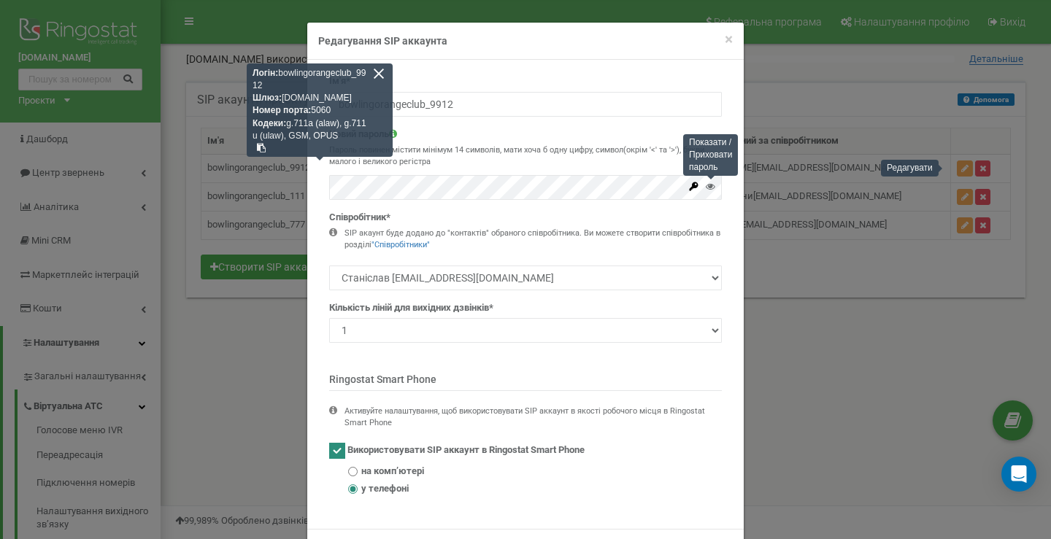
click at [706, 186] on icon at bounding box center [710, 186] width 9 height 9
click at [382, 72] on div at bounding box center [378, 73] width 13 height 13
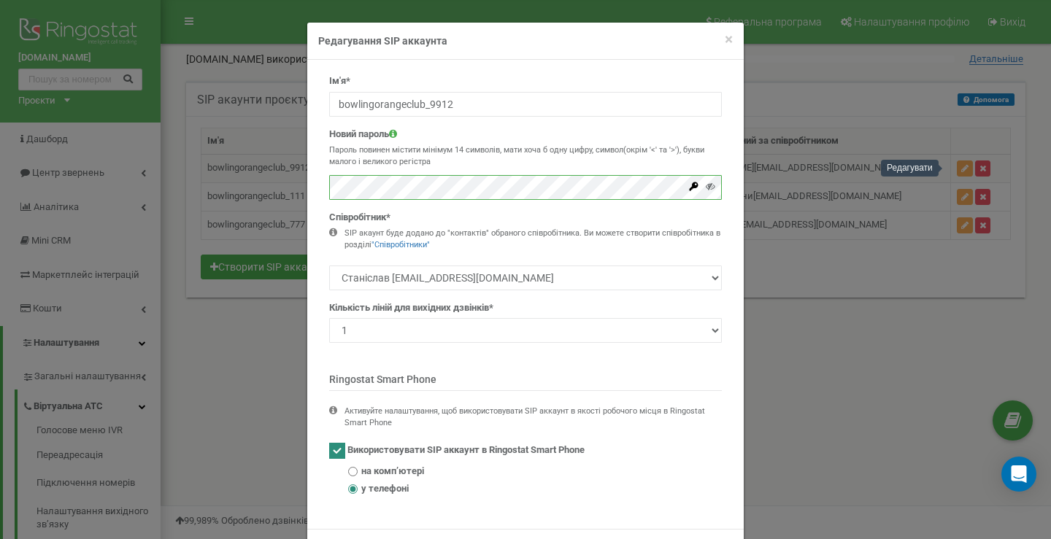
click at [297, 187] on div "× Close Редагування SIP аккаунта Ім'я* bowlingorangeclub_9912 Новий пароль Паро…" at bounding box center [525, 269] width 1051 height 539
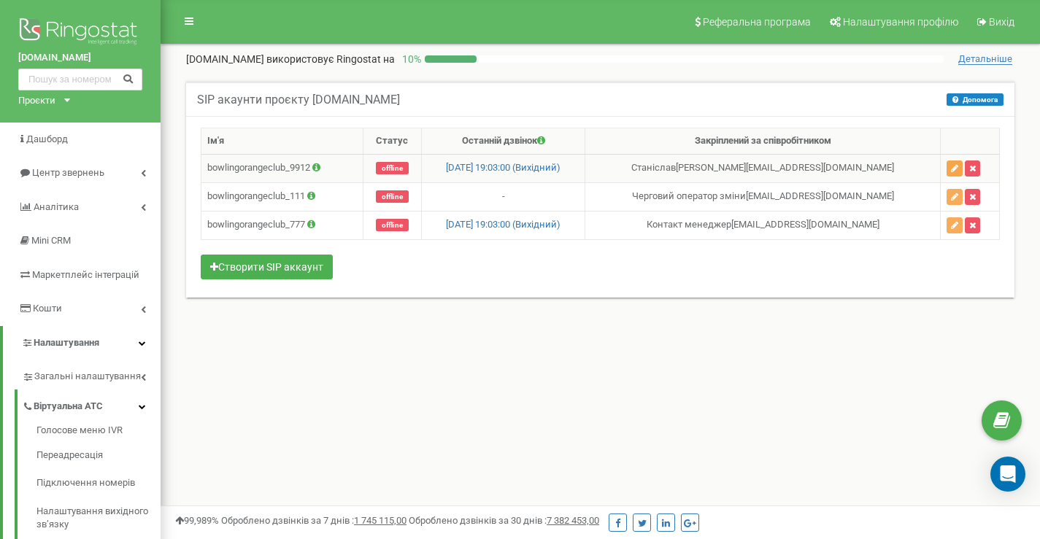
click at [955, 172] on icon "button" at bounding box center [954, 168] width 7 height 9
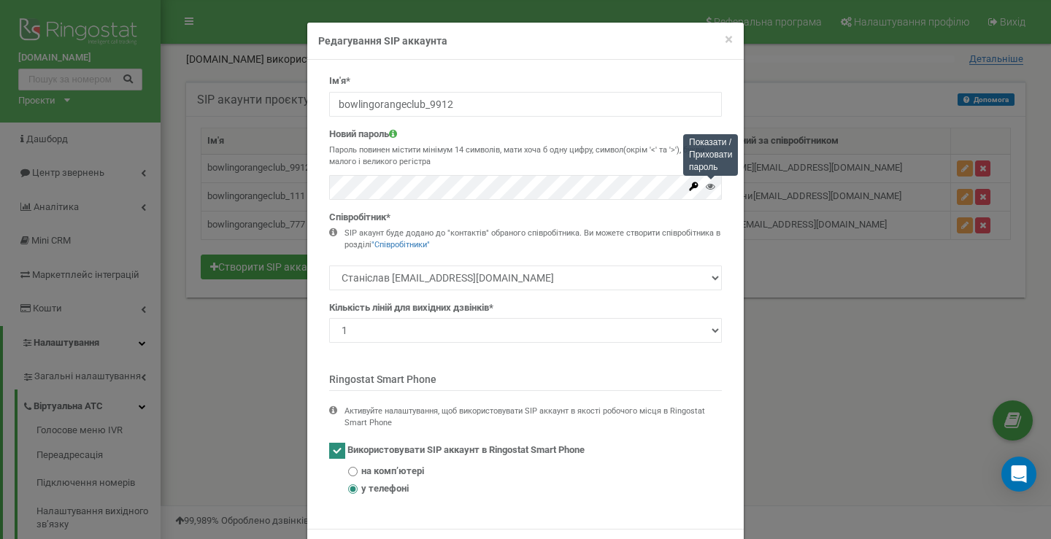
click at [706, 187] on icon at bounding box center [710, 186] width 9 height 9
click at [706, 188] on icon at bounding box center [710, 186] width 9 height 9
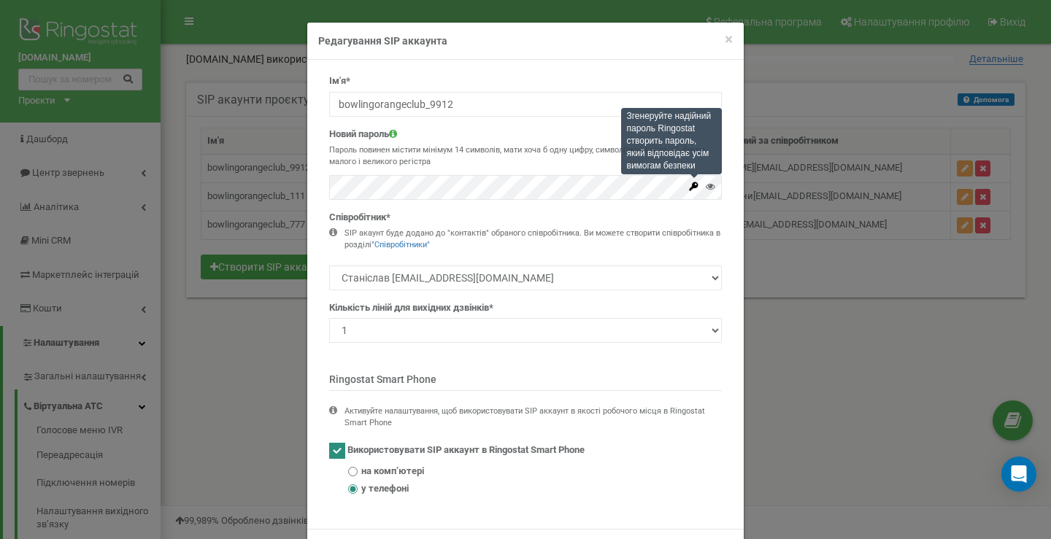
click at [693, 188] on icon at bounding box center [693, 186] width 11 height 11
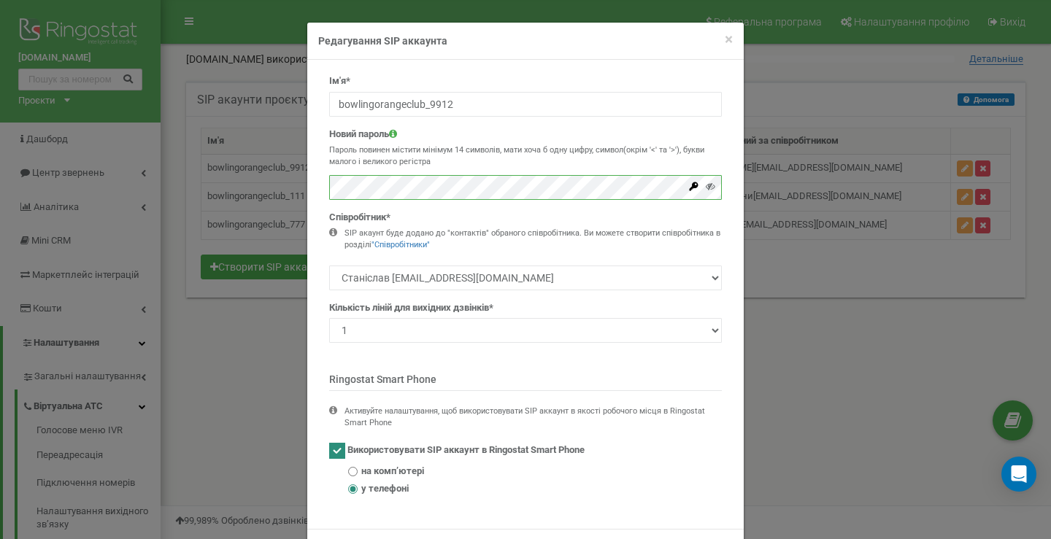
click at [278, 193] on div "× Close Редагування SIP аккаунта Ім'я* bowlingorangeclub_9912 Новий пароль Паро…" at bounding box center [525, 269] width 1051 height 539
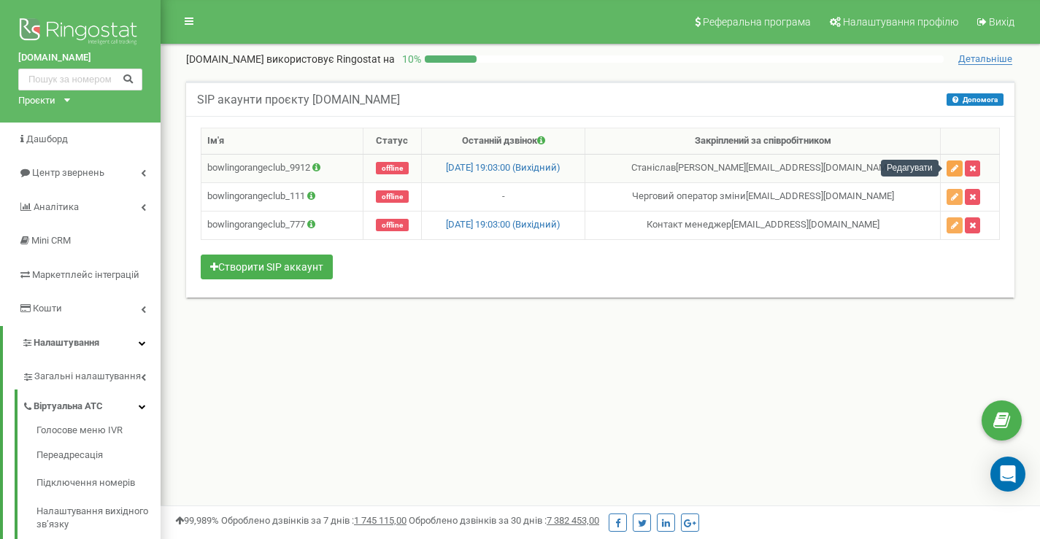
click at [951, 169] on icon "button" at bounding box center [954, 168] width 7 height 9
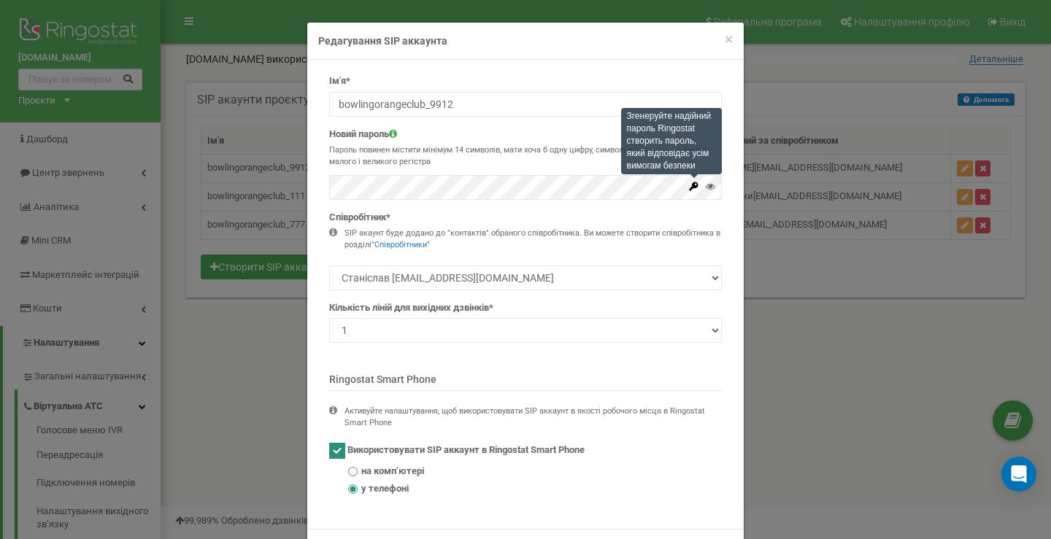
click at [690, 187] on icon at bounding box center [694, 186] width 9 height 9
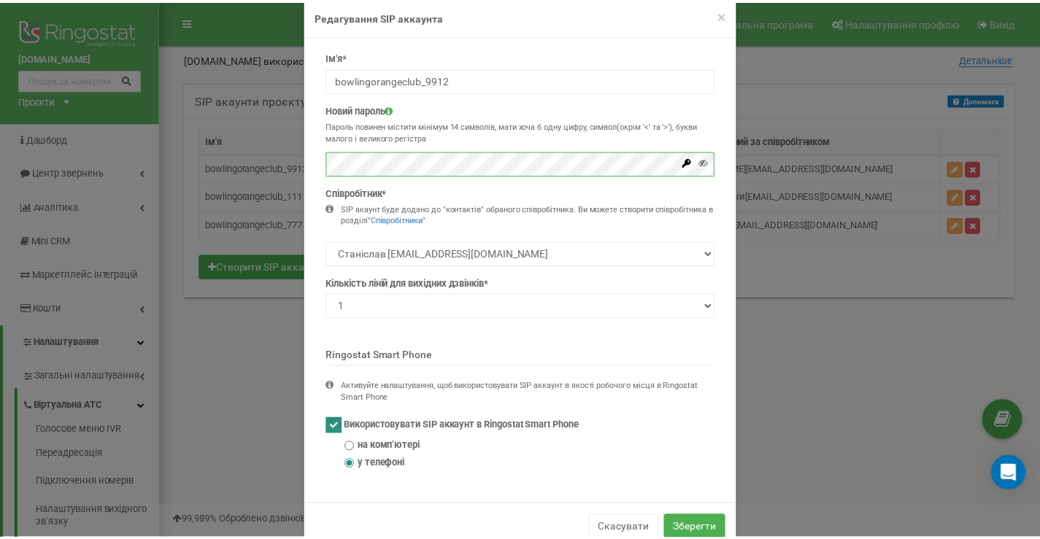
scroll to position [60, 0]
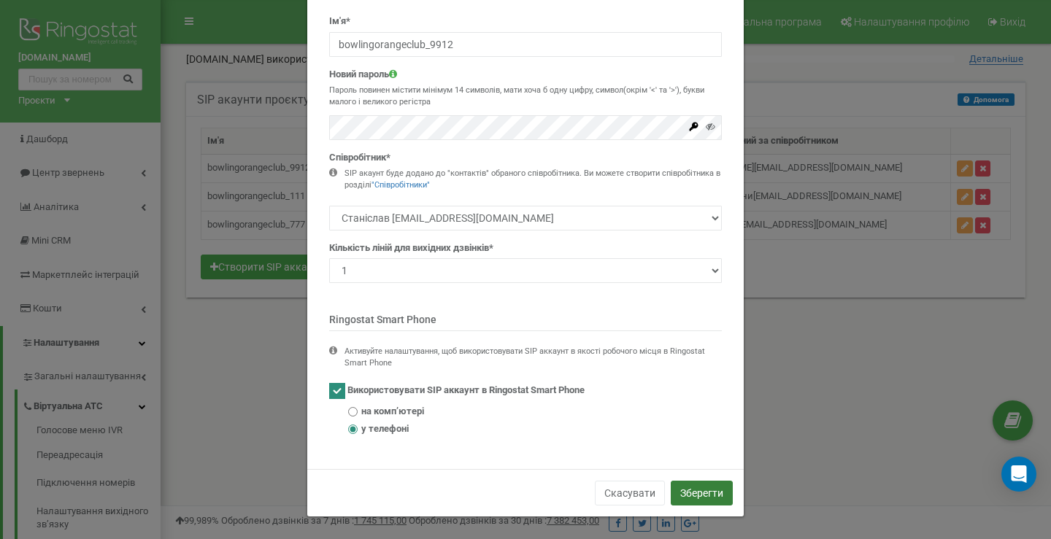
click at [704, 494] on button "Зберегти" at bounding box center [702, 493] width 62 height 25
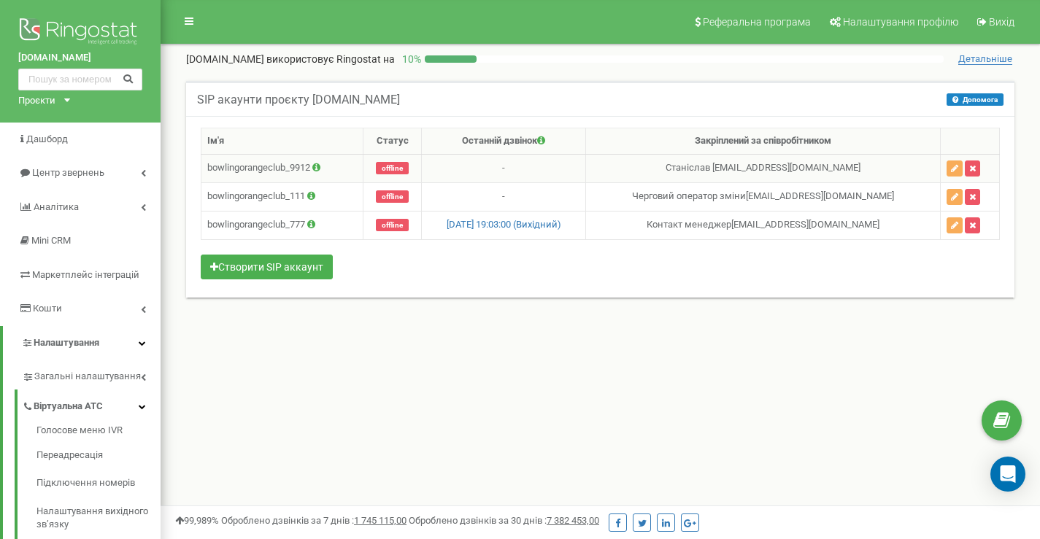
click at [320, 169] on icon at bounding box center [316, 167] width 8 height 9
